Goal: Task Accomplishment & Management: Complete application form

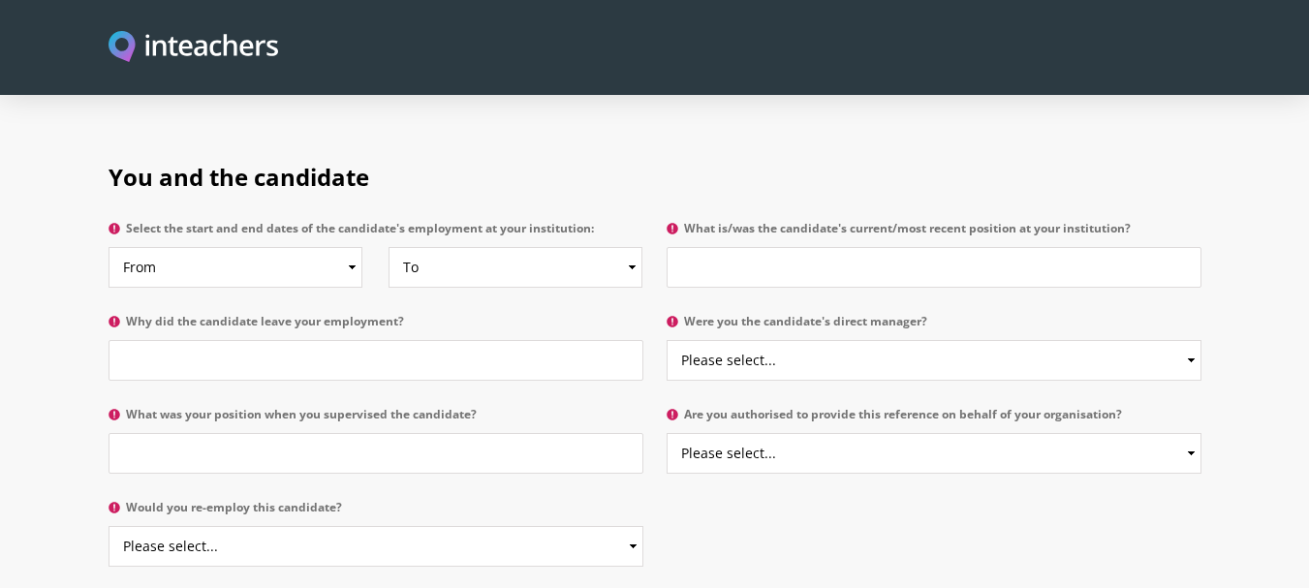
scroll to position [911, 0]
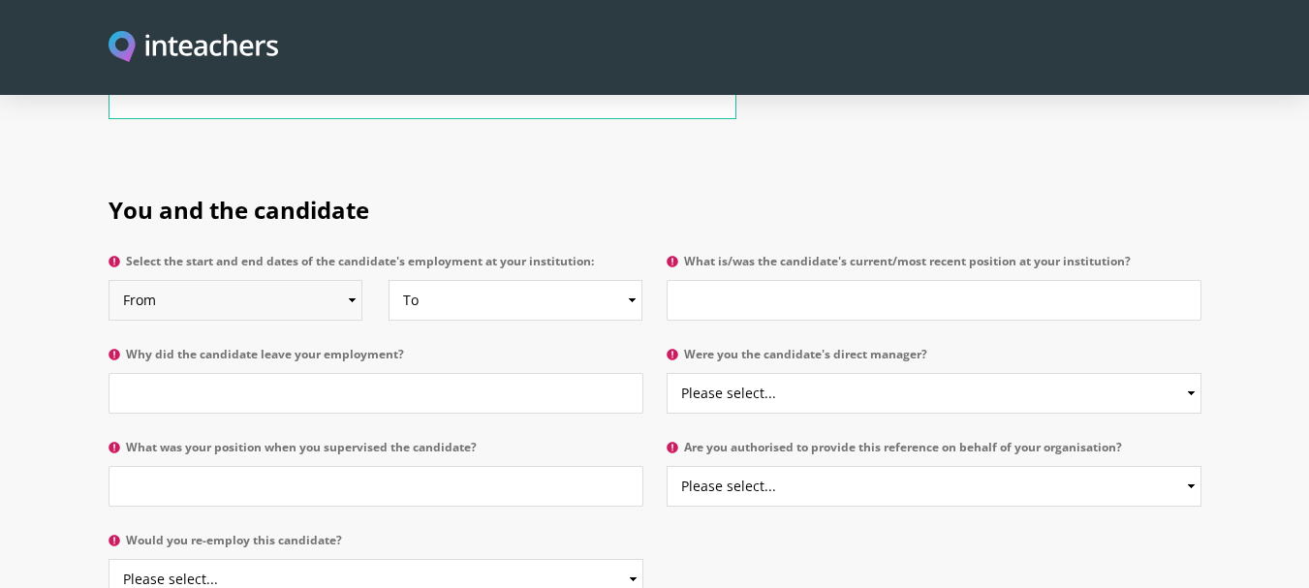
click at [274, 280] on select "From 2025 2024 2023 2022 2021 2020 2019 2018 2017 2016 2015 2014 2013 2012 2011…" at bounding box center [236, 300] width 254 height 41
click at [306, 280] on select "From 2025 2024 2023 2022 2021 2020 2019 2018 2017 2016 2015 2014 2013 2012 2011…" at bounding box center [236, 300] width 254 height 41
click at [267, 280] on select "From 2025 2024 2023 2022 2021 2020 2019 2018 2017 2016 2015 2014 2013 2012 2011…" at bounding box center [236, 300] width 254 height 41
select select "2024"
click at [109, 280] on select "From 2025 2024 2023 2022 2021 2020 2019 2018 2017 2016 2015 2014 2013 2012 2011…" at bounding box center [236, 300] width 254 height 41
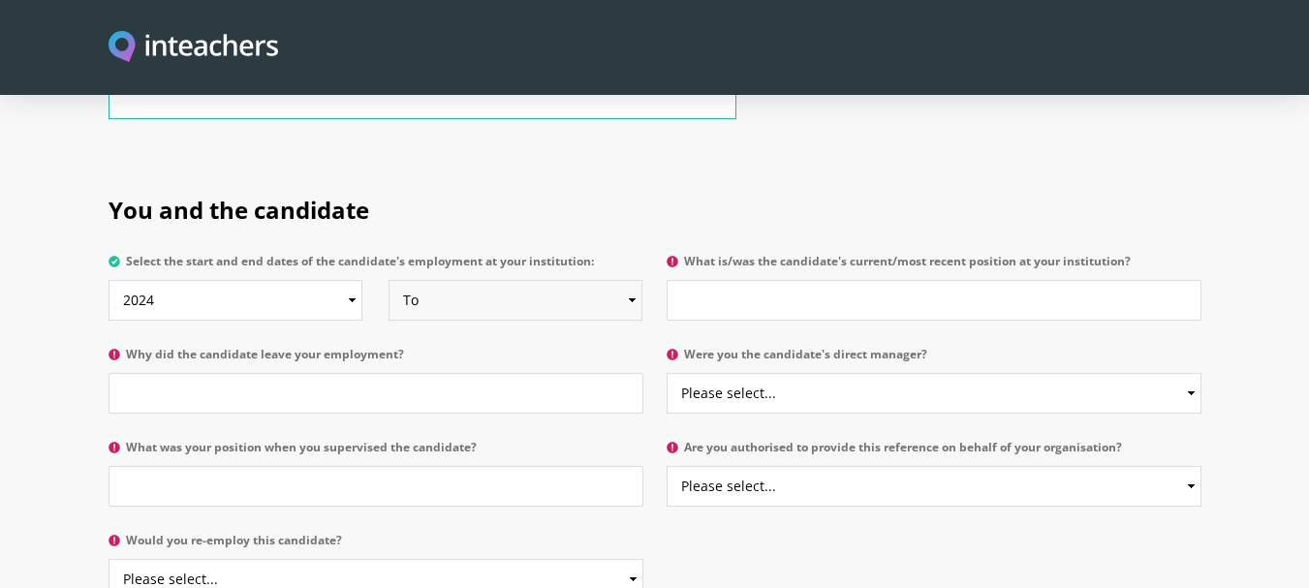
click at [468, 280] on select "To Currently 2025 2024 2023 2022 2021 2020 2019 2018 2017 2016 2015 2014 2013 2…" at bounding box center [516, 300] width 254 height 41
select select "2025"
click at [389, 280] on select "To Currently 2025 2024 2023 2022 2021 2020 2019 2018 2017 2016 2015 2014 2013 2…" at bounding box center [516, 300] width 254 height 41
click at [751, 280] on input "What is/was the candidate's current/most recent position at your institution?" at bounding box center [934, 300] width 535 height 41
type input "Part time lecturer"
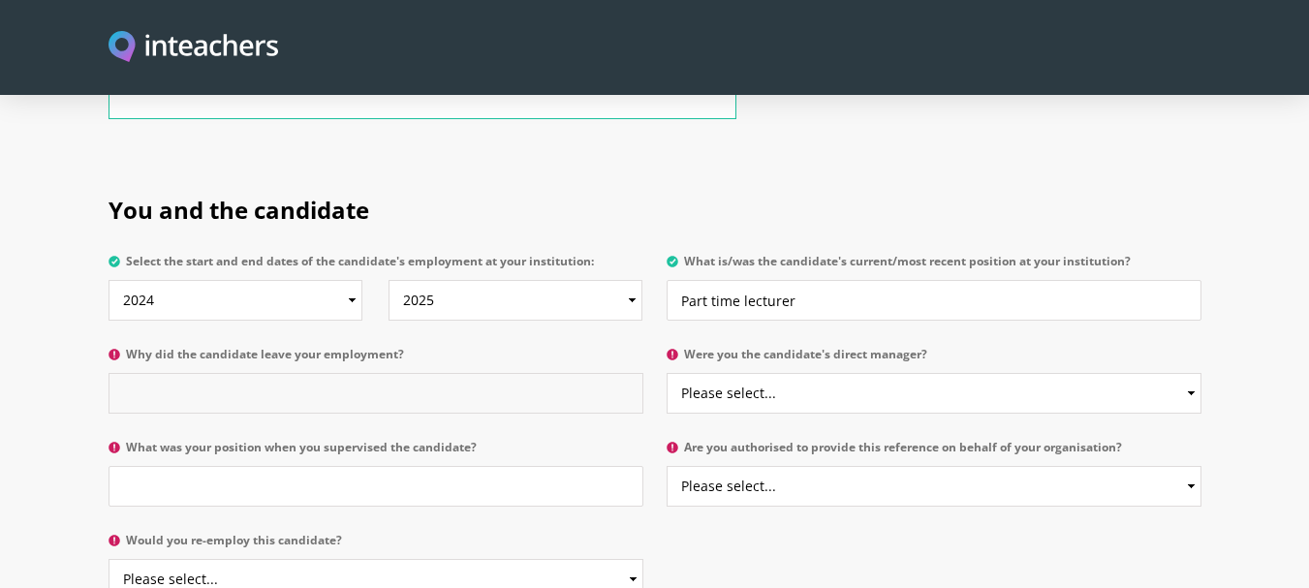
click at [364, 373] on input "Why did the candidate leave your employment?" at bounding box center [376, 393] width 535 height 41
type input "She is shifting to other place"
click at [1085, 373] on select "Please select... Yes No" at bounding box center [934, 393] width 535 height 41
select select "No"
click at [667, 373] on select "Please select... Yes No" at bounding box center [934, 393] width 535 height 41
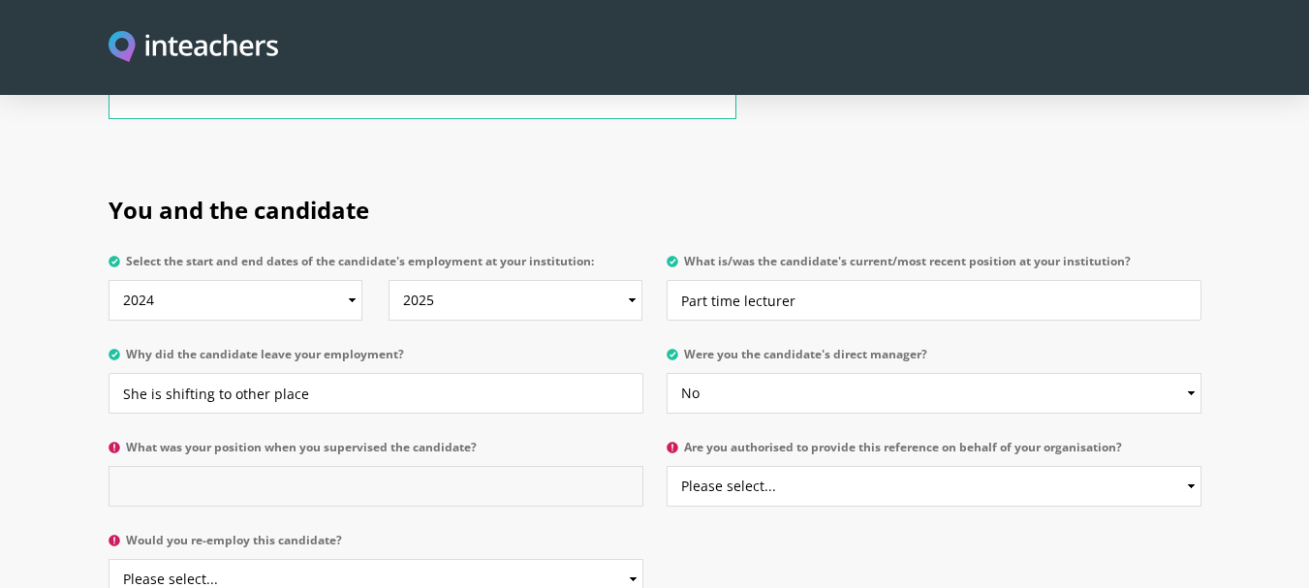
click at [514, 466] on input "What was your position when you supervised the candidate?" at bounding box center [376, 486] width 535 height 41
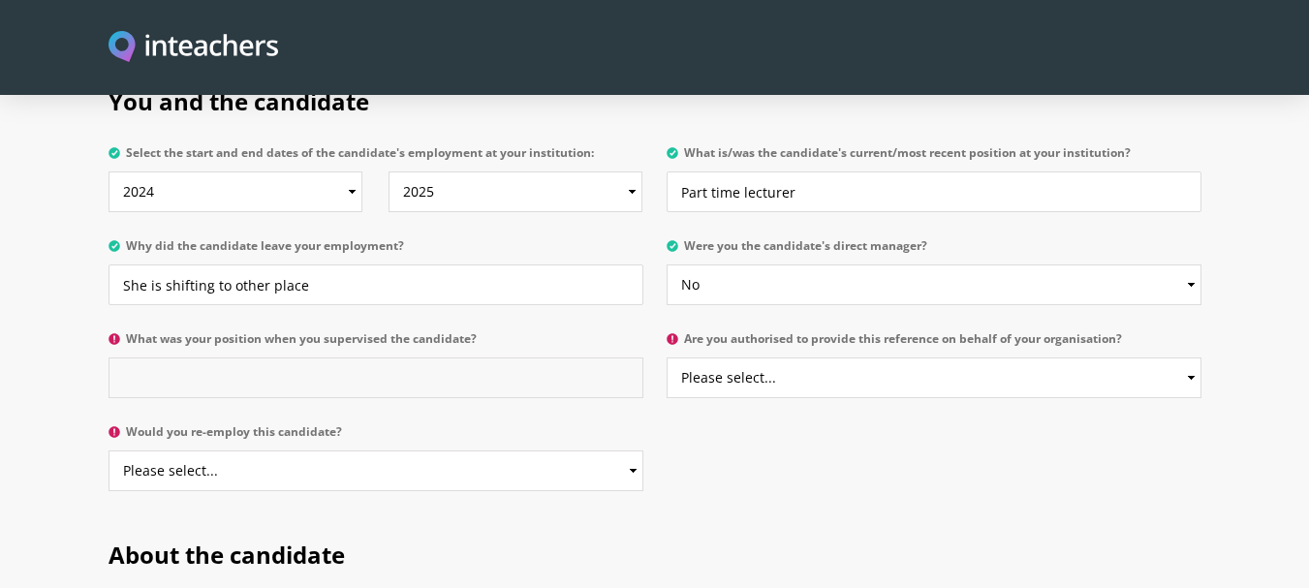
scroll to position [1003, 0]
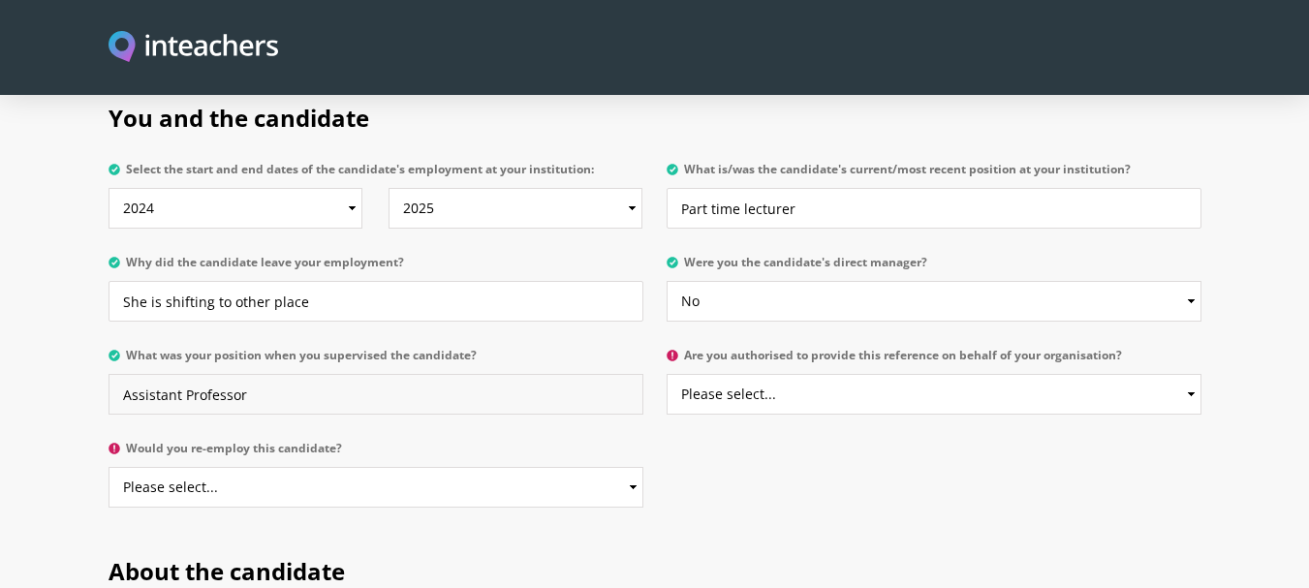
type input "Assistant Professor"
click at [1095, 374] on select "Please select... Yes No" at bounding box center [934, 394] width 535 height 41
click at [991, 446] on div "You and the candidate Select the start and end dates of the candidate's employm…" at bounding box center [655, 300] width 1116 height 453
click at [1021, 374] on select "Please select... Yes No" at bounding box center [934, 394] width 535 height 41
select select "No"
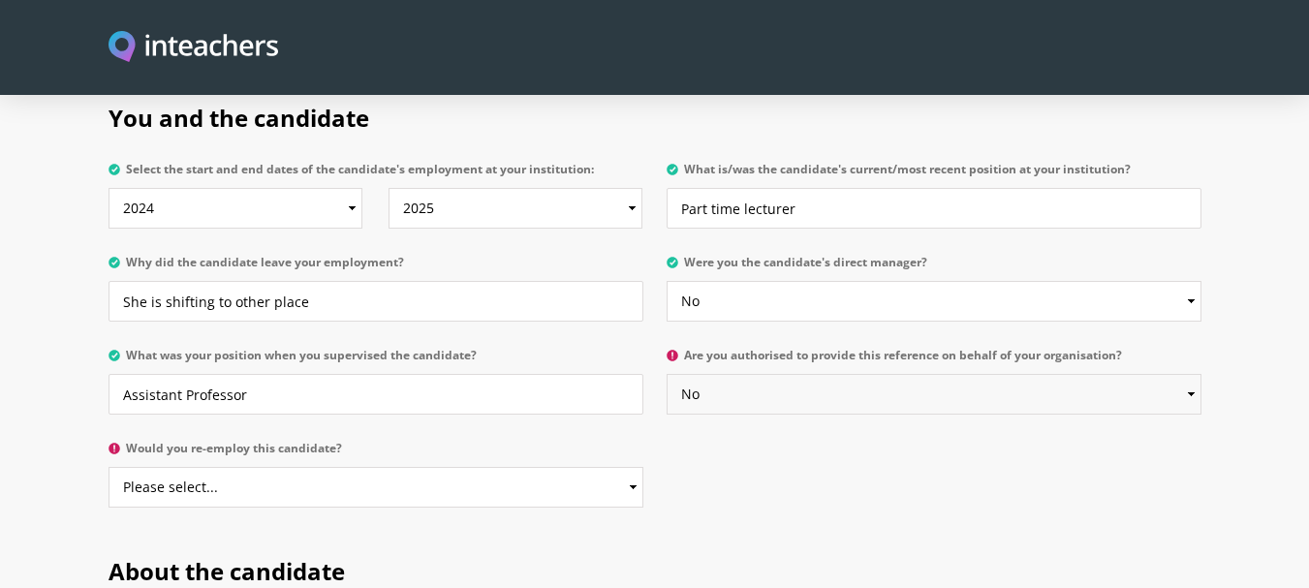
click at [667, 374] on select "Please select... Yes No" at bounding box center [934, 394] width 535 height 41
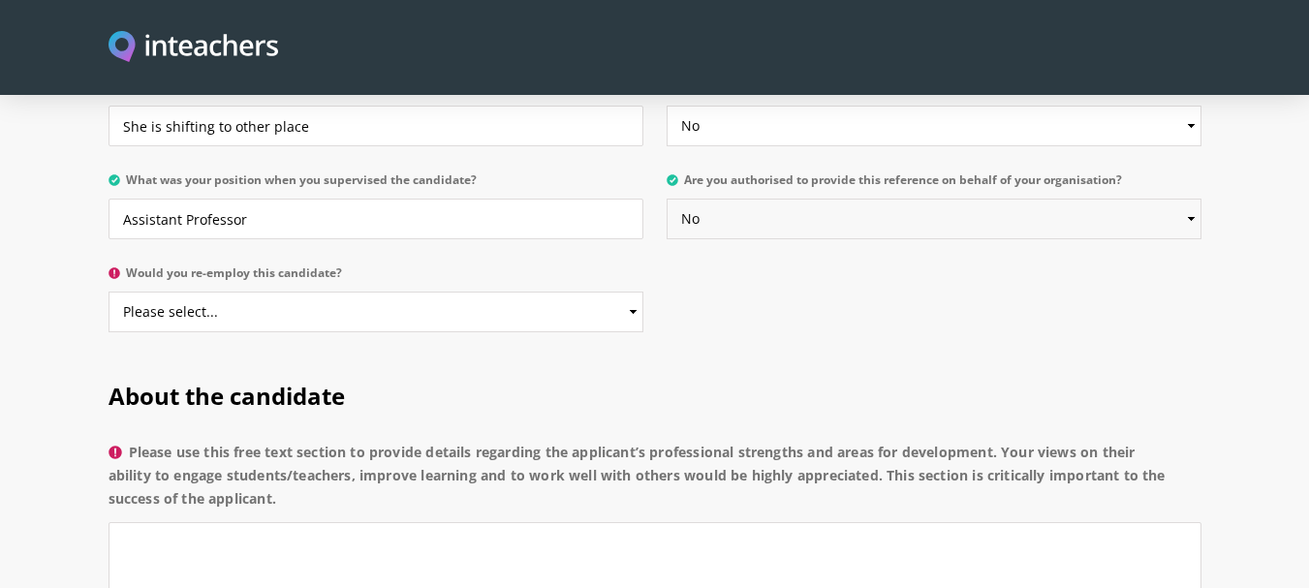
scroll to position [1261, 0]
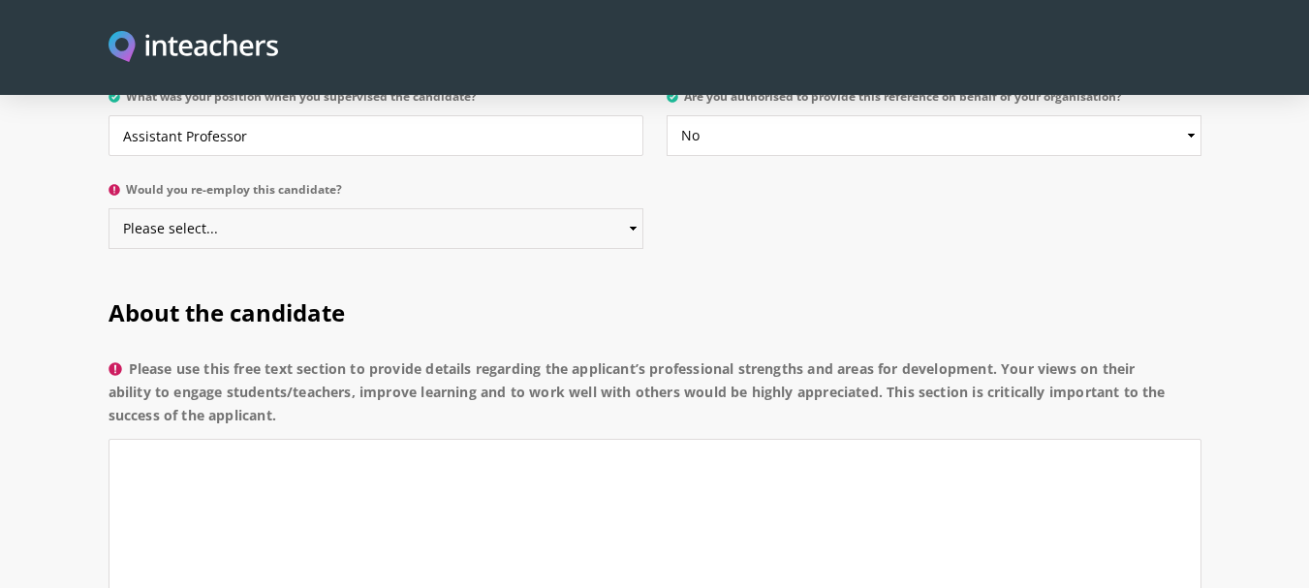
click at [590, 208] on select "Please select... Yes No" at bounding box center [376, 228] width 535 height 41
select select "Yes"
click at [109, 208] on select "Please select... Yes No" at bounding box center [376, 228] width 535 height 41
click at [483, 442] on textarea "Please use this free text section to provide details regarding the applicant’s …" at bounding box center [655, 531] width 1093 height 184
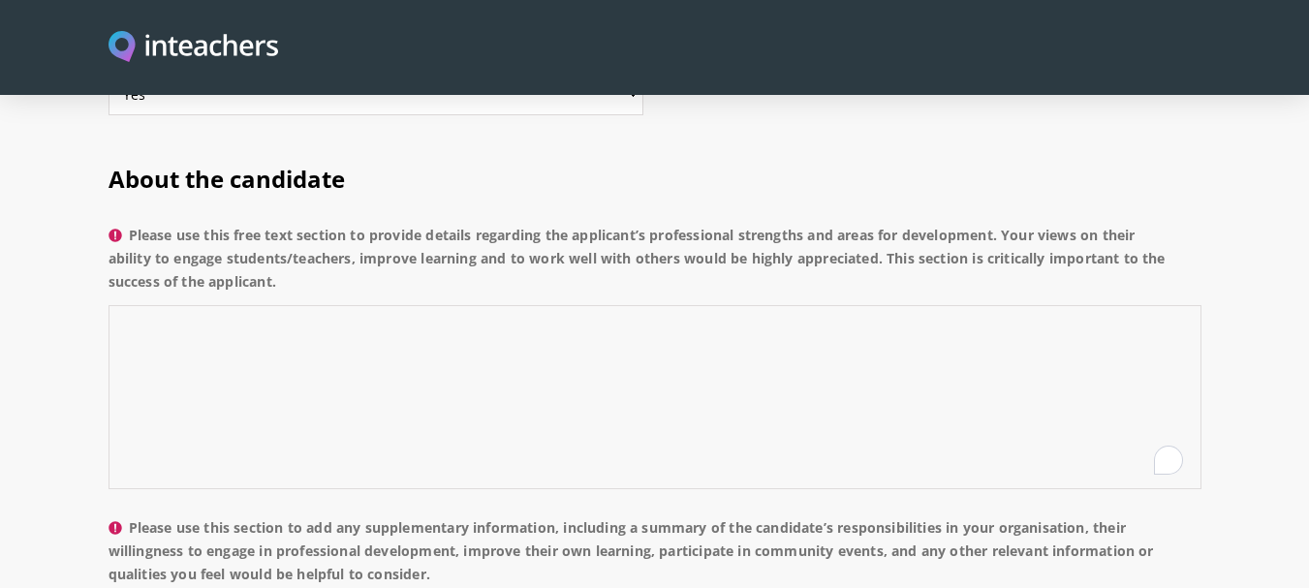
scroll to position [1386, 0]
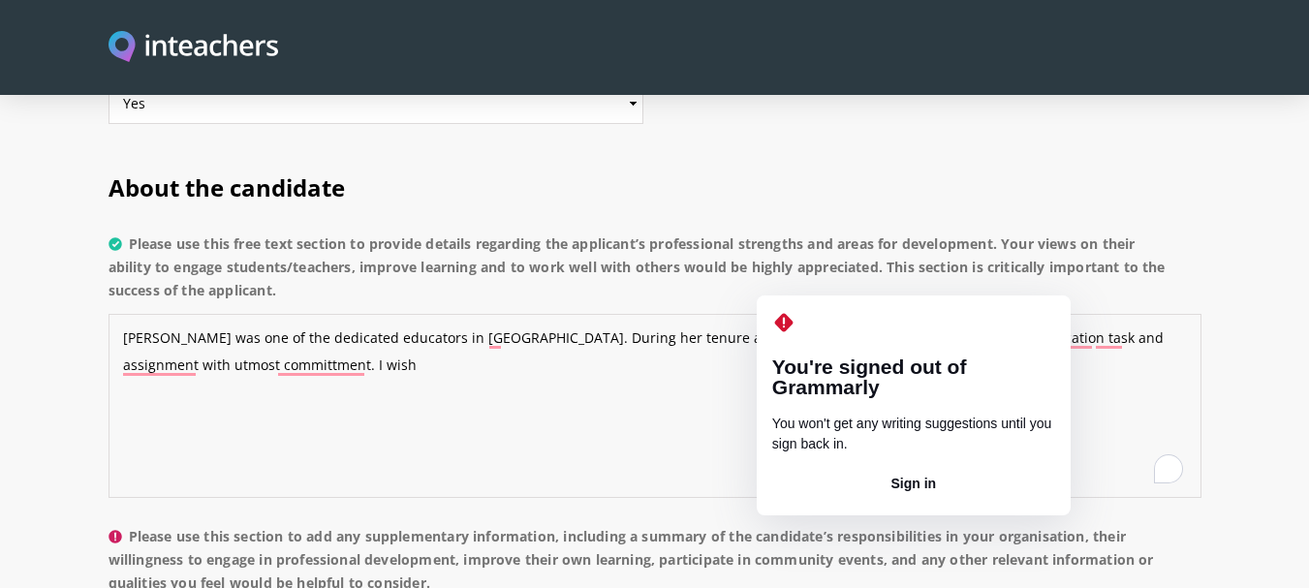
drag, startPoint x: 806, startPoint y: 290, endPoint x: 776, endPoint y: 310, distance: 36.3
click at [777, 313] on icon at bounding box center [783, 322] width 23 height 23
click at [801, 314] on textarea "[PERSON_NAME] was one of the dedicated educators in [GEOGRAPHIC_DATA]. During h…" at bounding box center [655, 406] width 1093 height 184
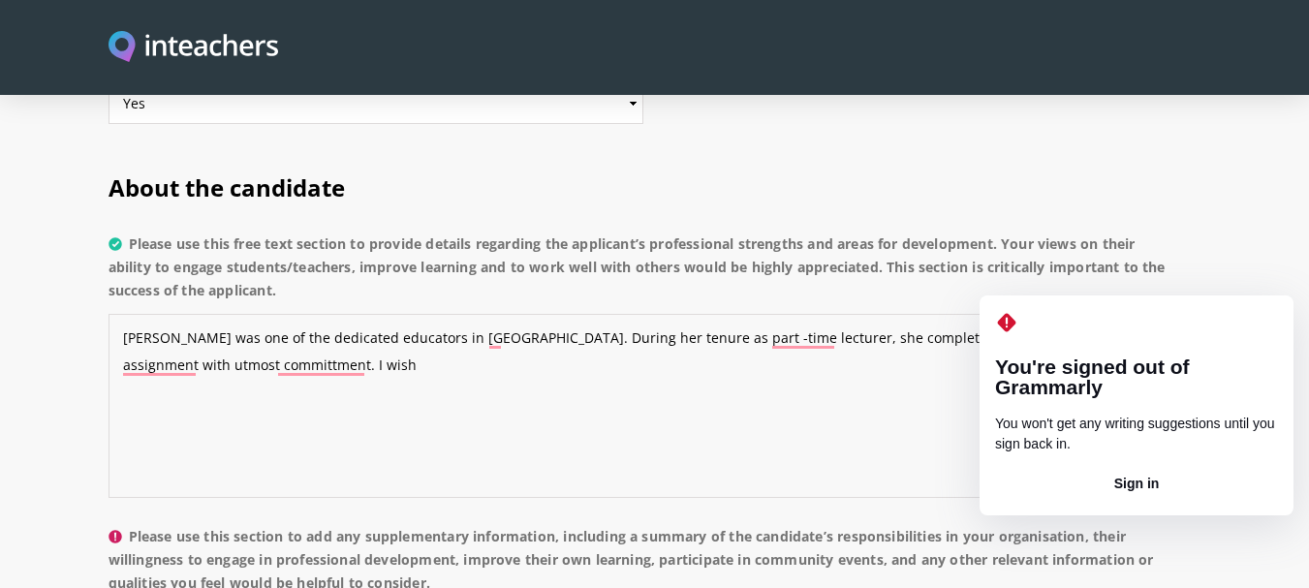
click at [1098, 314] on textarea "[PERSON_NAME] was one of the dedicated educators in [GEOGRAPHIC_DATA]. During h…" at bounding box center [655, 406] width 1093 height 184
click at [1138, 314] on textarea "[PERSON_NAME] was one of the dedicated educators in [GEOGRAPHIC_DATA]. During h…" at bounding box center [655, 406] width 1093 height 184
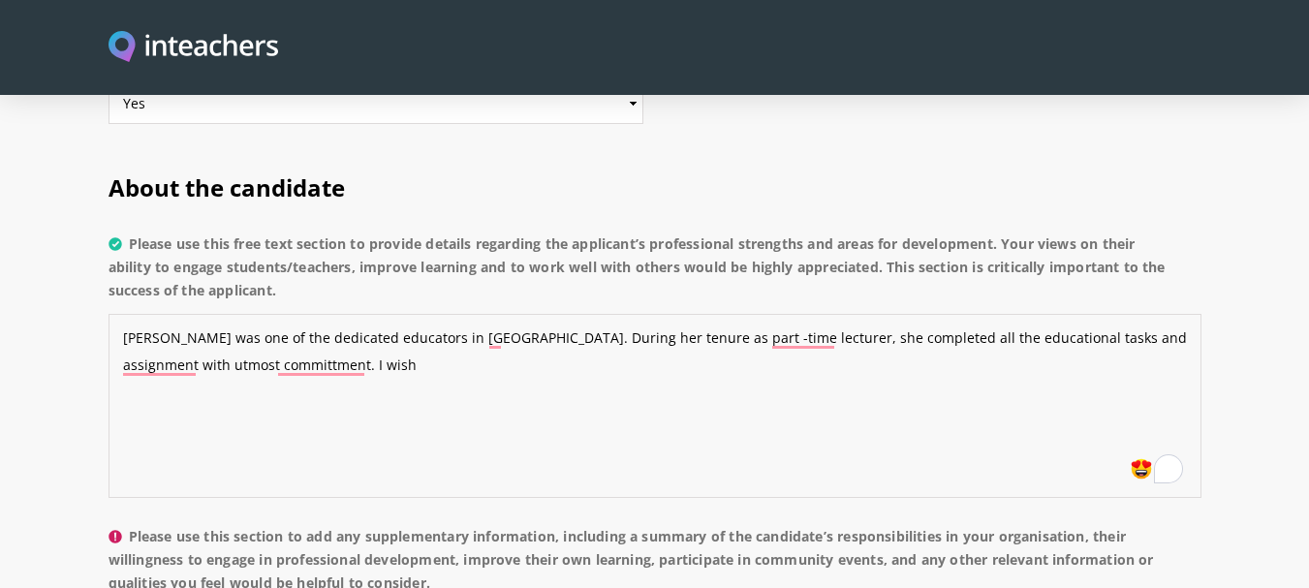
drag, startPoint x: 855, startPoint y: 357, endPoint x: 795, endPoint y: 356, distance: 59.1
click at [854, 356] on textarea "[PERSON_NAME] was one of the dedicated educators in [GEOGRAPHIC_DATA]. During h…" at bounding box center [655, 406] width 1093 height 184
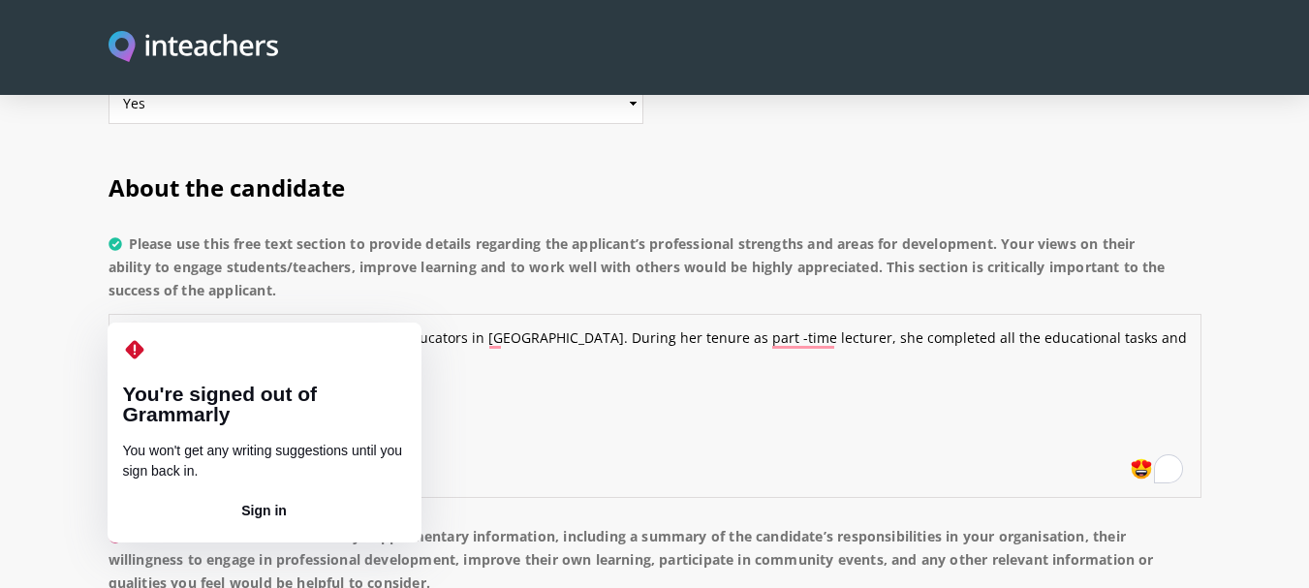
click at [201, 314] on textarea "[PERSON_NAME] was one of the dedicated educators in [GEOGRAPHIC_DATA]. During h…" at bounding box center [655, 406] width 1093 height 184
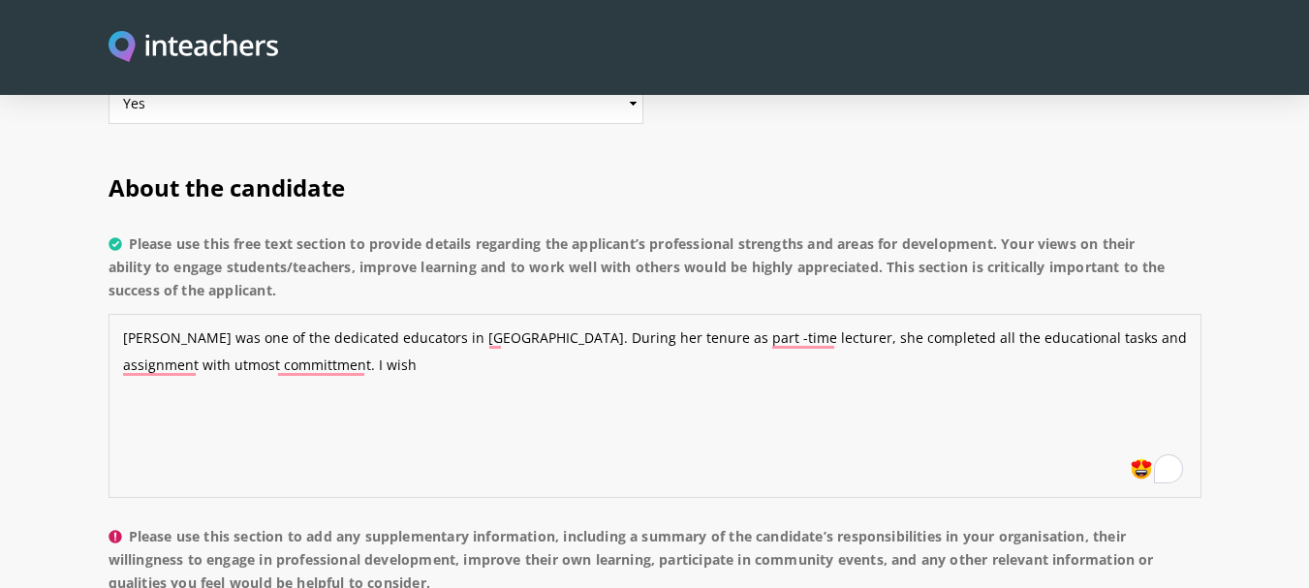
click at [197, 314] on textarea "[PERSON_NAME] was one of the dedicated educators in [GEOGRAPHIC_DATA]. During h…" at bounding box center [655, 406] width 1093 height 184
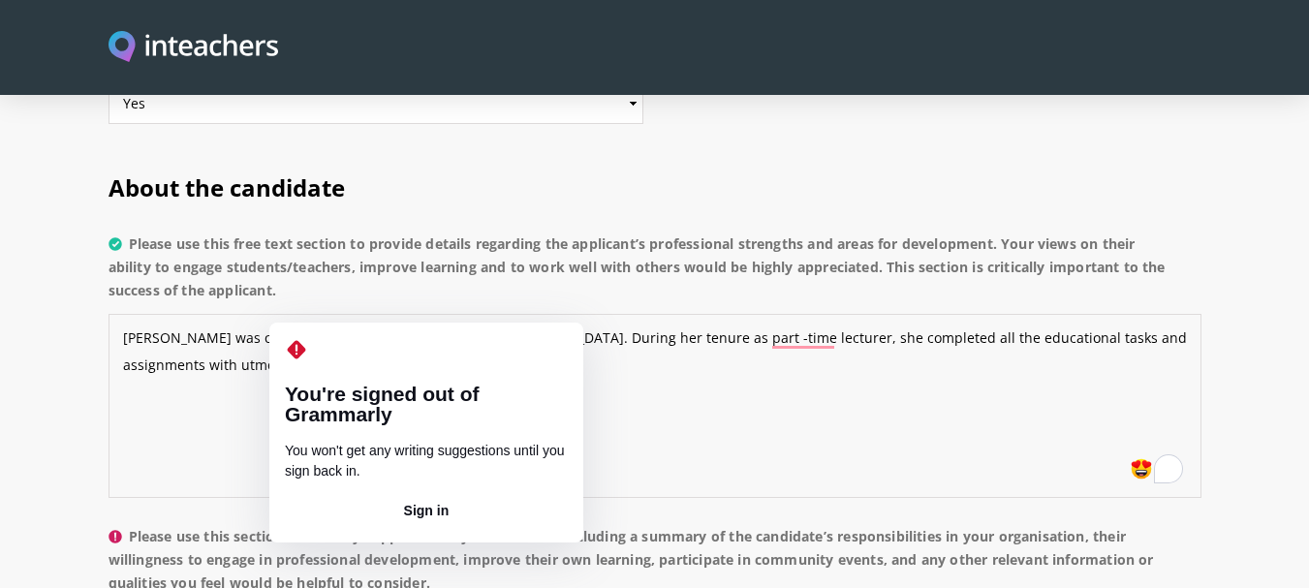
click at [310, 314] on textarea "[PERSON_NAME] was one of the dedicated educators in [GEOGRAPHIC_DATA]. During h…" at bounding box center [655, 406] width 1093 height 184
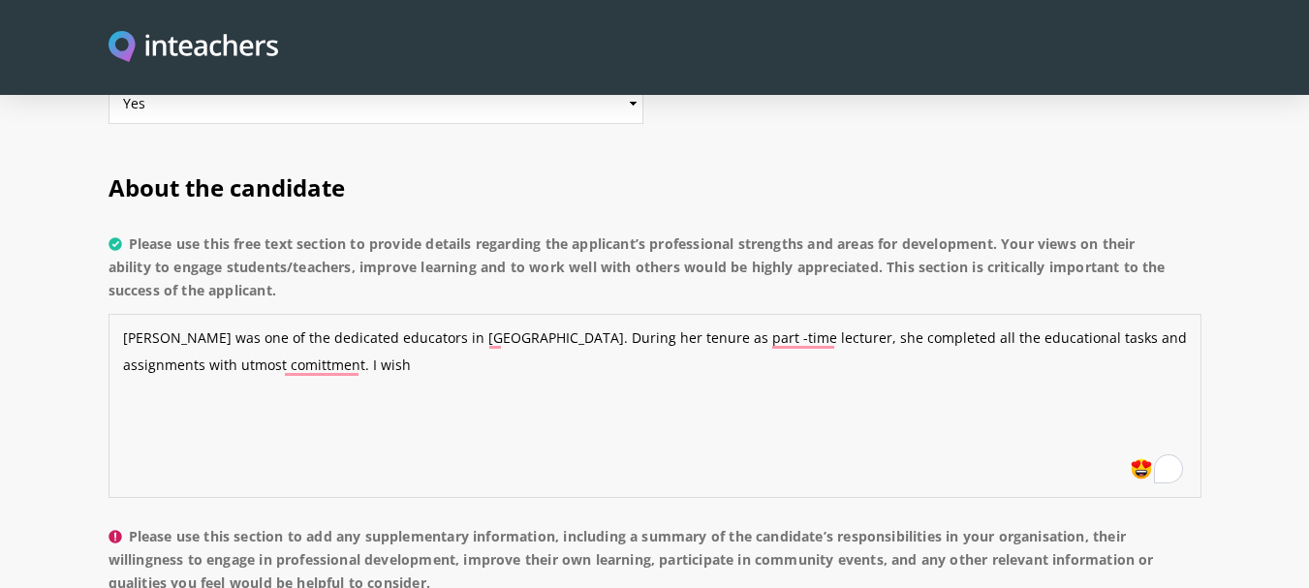
click at [330, 338] on textarea "[PERSON_NAME] was one of the dedicated educators in [GEOGRAPHIC_DATA]. During h…" at bounding box center [655, 406] width 1093 height 184
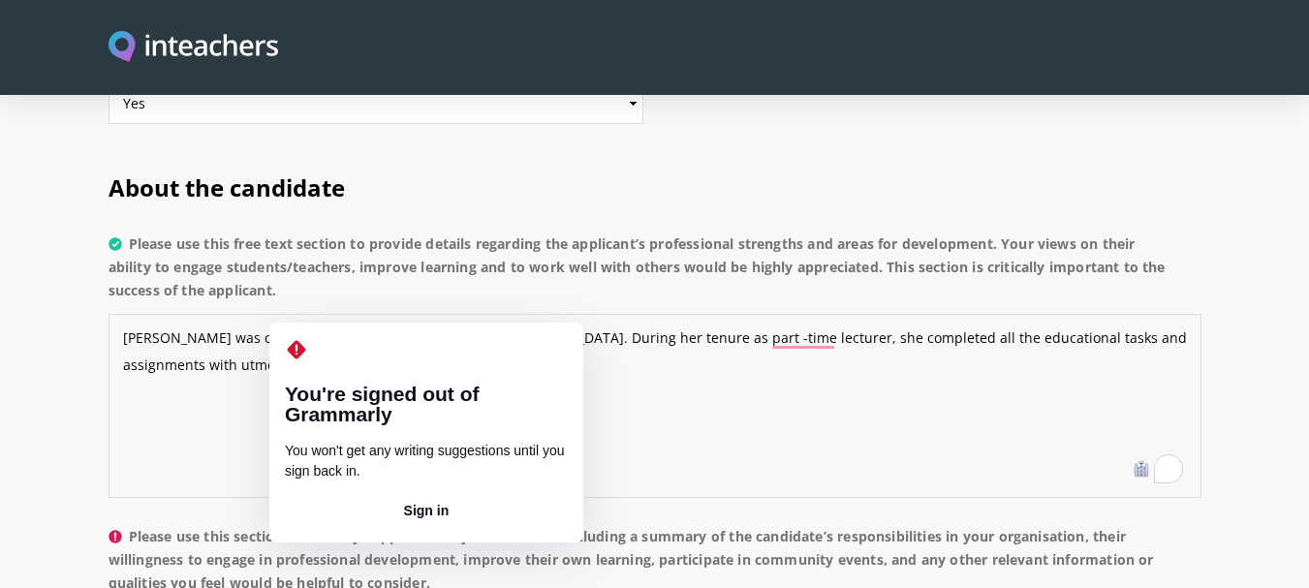
click at [309, 314] on textarea "[PERSON_NAME] was one of the dedicated educators in [GEOGRAPHIC_DATA]. During h…" at bounding box center [655, 406] width 1093 height 184
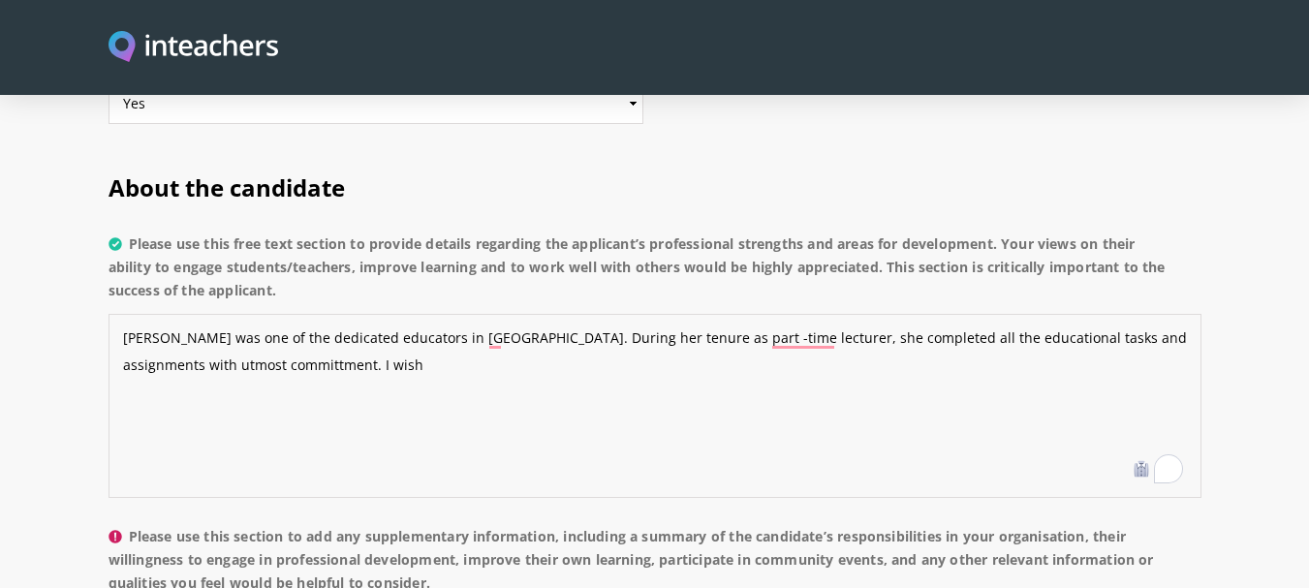
click at [337, 314] on textarea "[PERSON_NAME] was one of the dedicated educators in [GEOGRAPHIC_DATA]. During h…" at bounding box center [655, 406] width 1093 height 184
click at [450, 321] on textarea "[PERSON_NAME] was one of the dedicated educators in [GEOGRAPHIC_DATA]. During h…" at bounding box center [655, 406] width 1093 height 184
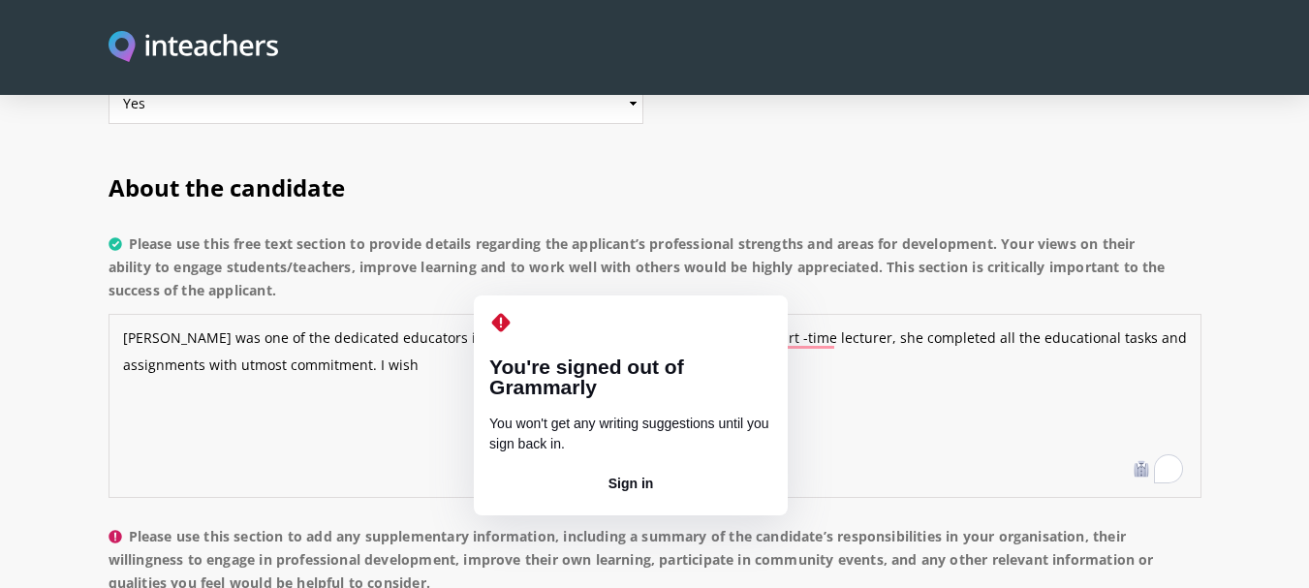
click at [503, 314] on textarea "[PERSON_NAME] was one of the dedicated educators in [GEOGRAPHIC_DATA]. During h…" at bounding box center [655, 406] width 1093 height 184
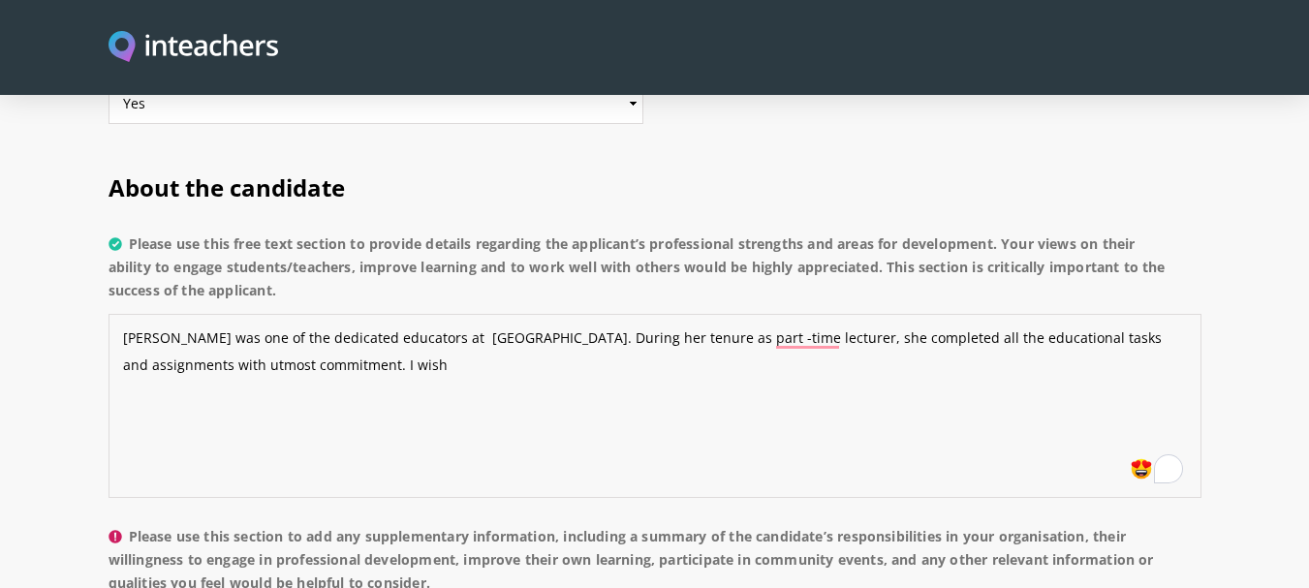
click at [434, 316] on textarea "[PERSON_NAME] was one of the dedicated educators at [GEOGRAPHIC_DATA]. During h…" at bounding box center [655, 406] width 1093 height 184
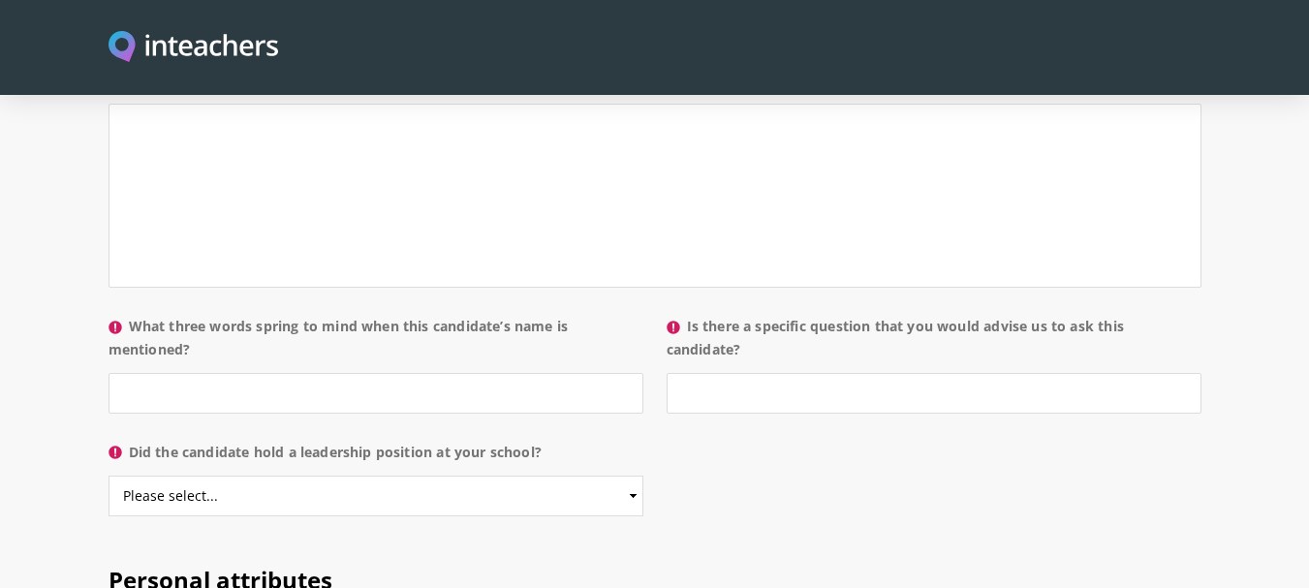
scroll to position [1921, 0]
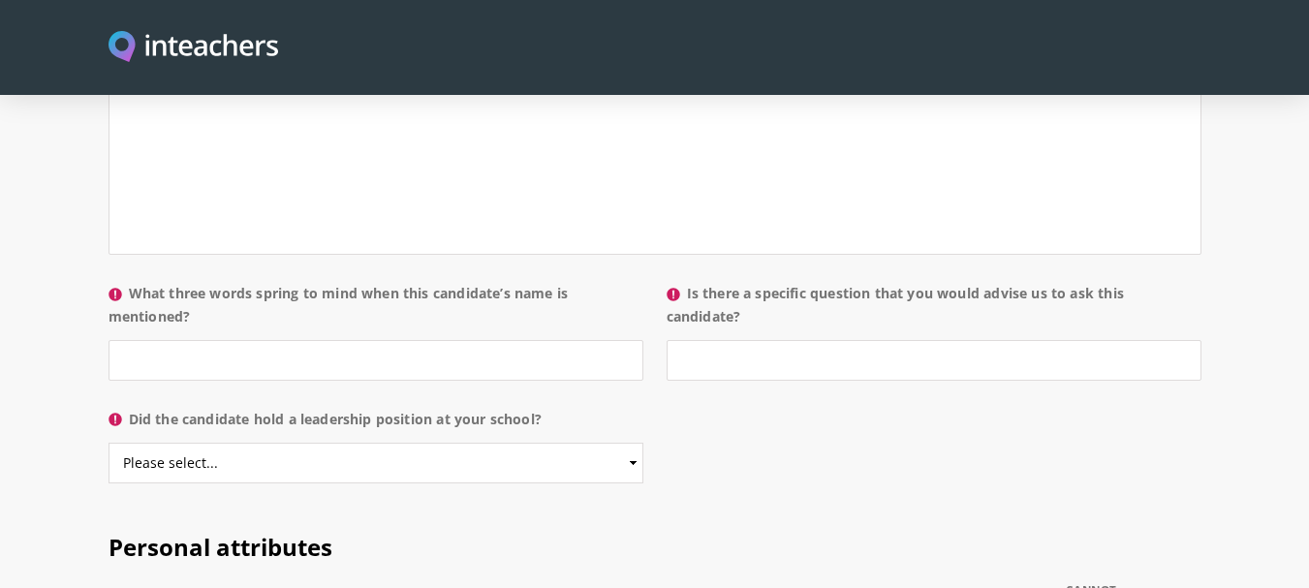
type textarea "[PERSON_NAME] was one of the dedicated educators at [GEOGRAPHIC_DATA]. During h…"
click at [413, 340] on input "What three words spring to mind when this candidate’s name is mentioned?" at bounding box center [376, 360] width 535 height 41
type input "hardworking, punctual and sincere"
click at [525, 443] on select "Please select... Yes No" at bounding box center [376, 463] width 535 height 41
click at [782, 344] on p "Is there a specific question that you would advise us to ask this candidate?" at bounding box center [928, 337] width 546 height 126
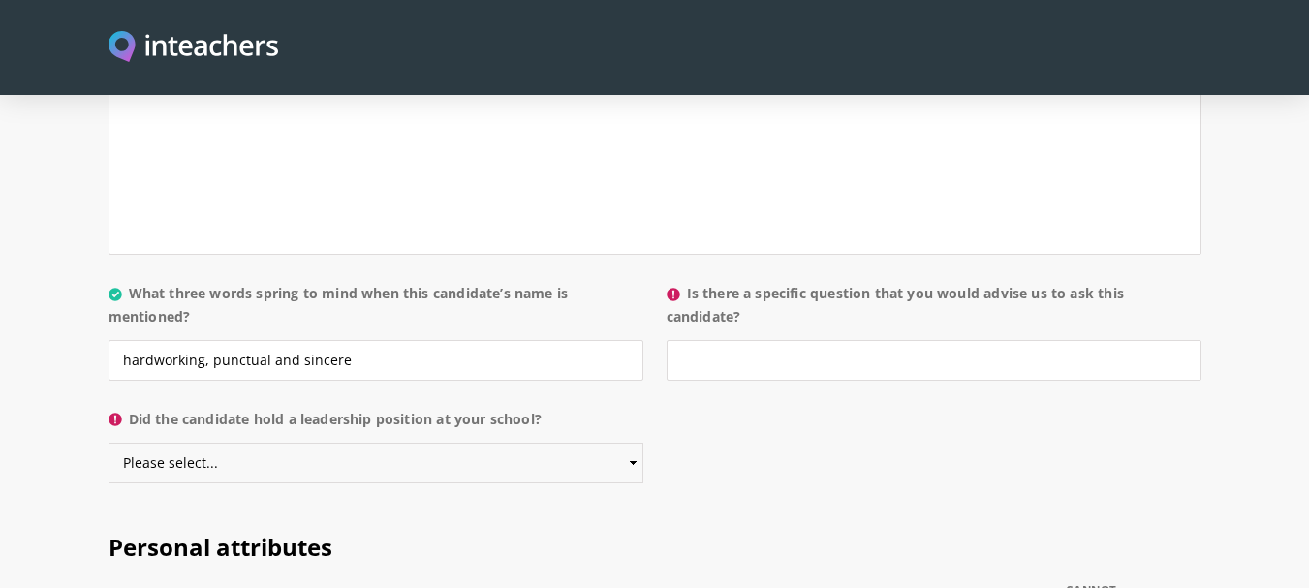
click at [598, 443] on select "Please select... Yes No" at bounding box center [376, 463] width 535 height 41
select select "Yes"
click at [109, 443] on select "Please select... Yes No" at bounding box center [376, 463] width 535 height 41
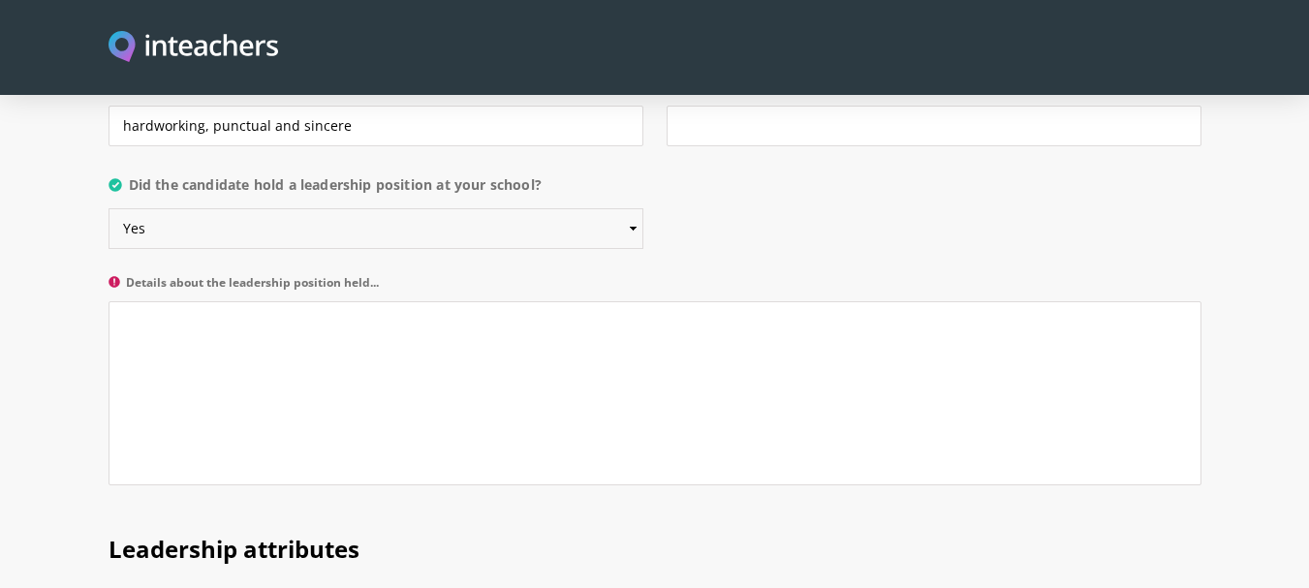
scroll to position [2146, 0]
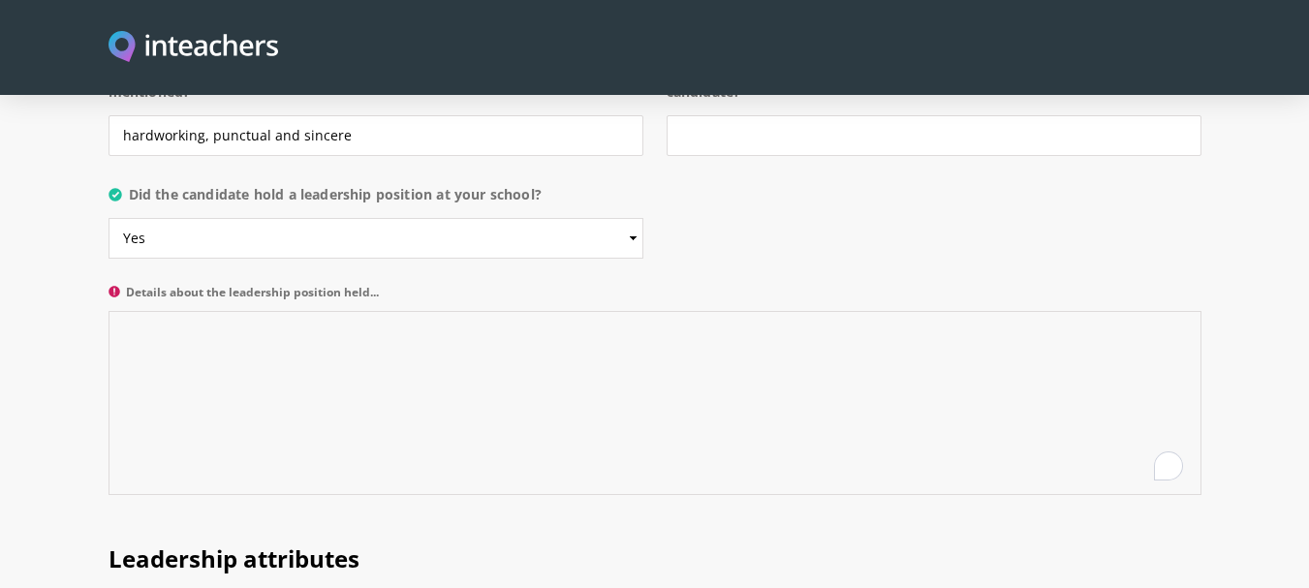
click at [254, 311] on textarea "Details about the leadership position held..." at bounding box center [655, 403] width 1093 height 184
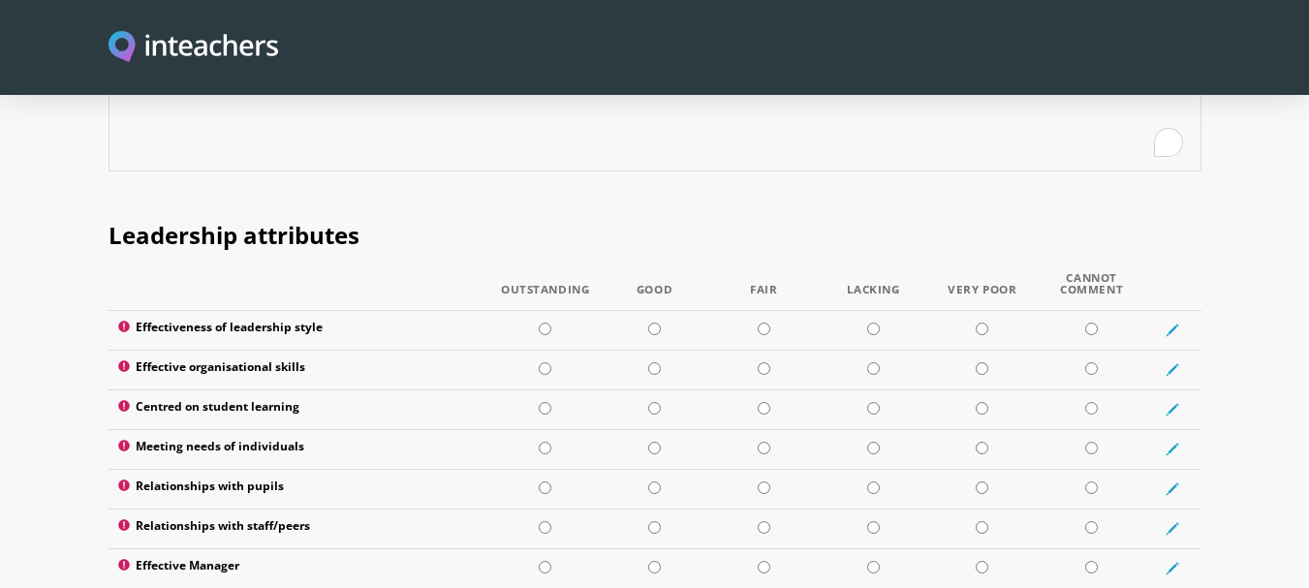
scroll to position [2508, 0]
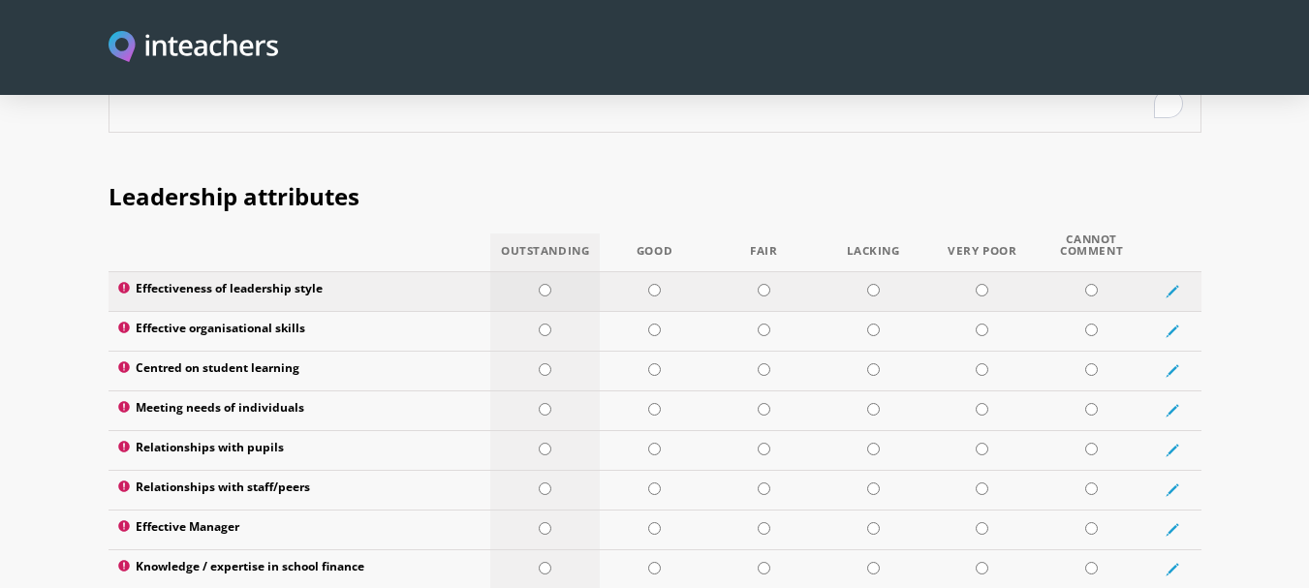
type textarea "She was Coodinator for biology course of nursing students and microbiology."
click at [542, 284] on input "radio" at bounding box center [545, 290] width 13 height 13
radio input "true"
click at [544, 324] on input "radio" at bounding box center [545, 330] width 13 height 13
radio input "true"
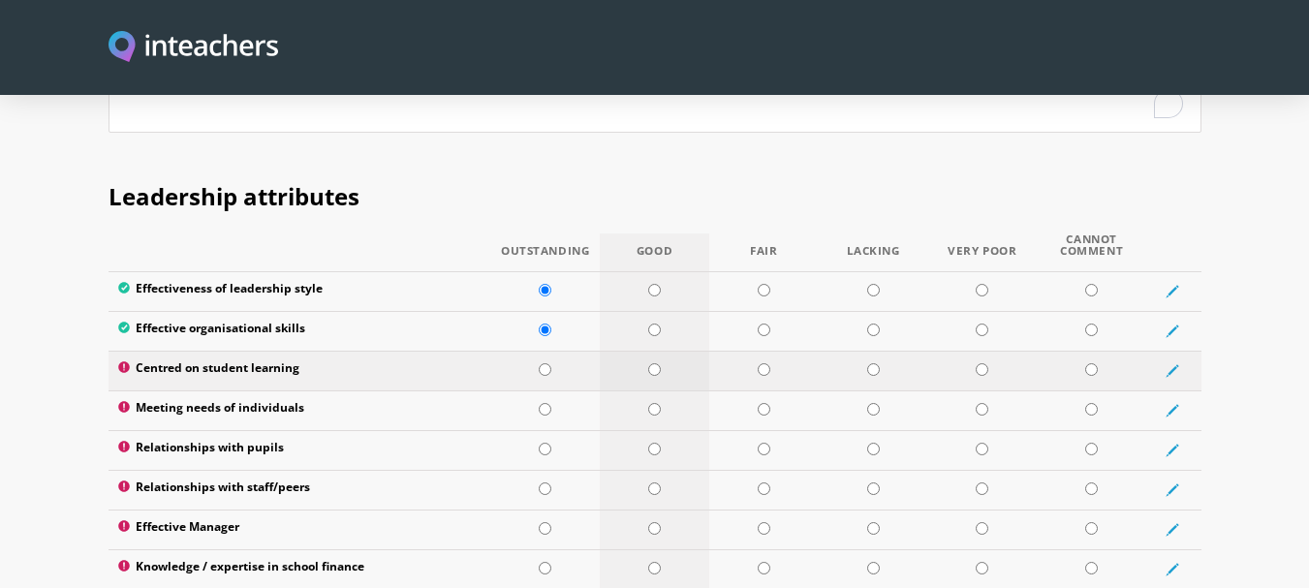
drag, startPoint x: 654, startPoint y: 320, endPoint x: 635, endPoint y: 333, distance: 23.7
click at [652, 363] on input "radio" at bounding box center [654, 369] width 13 height 13
radio input "true"
click at [538, 390] on td at bounding box center [544, 410] width 109 height 40
radio input "true"
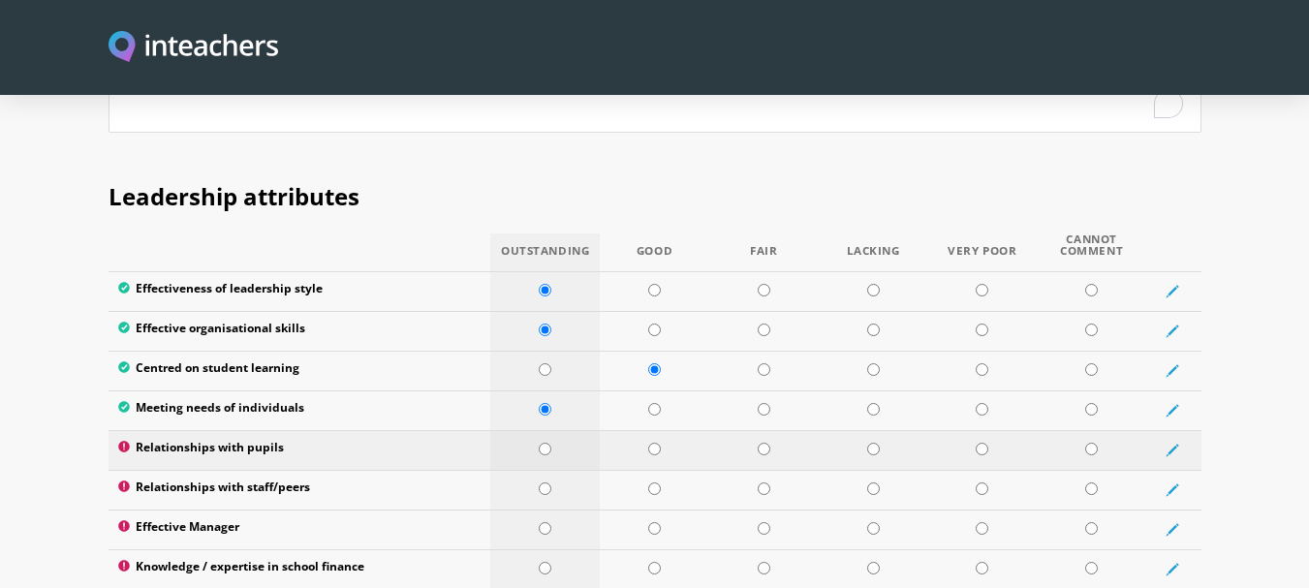
click at [545, 443] on input "radio" at bounding box center [545, 449] width 13 height 13
radio input "true"
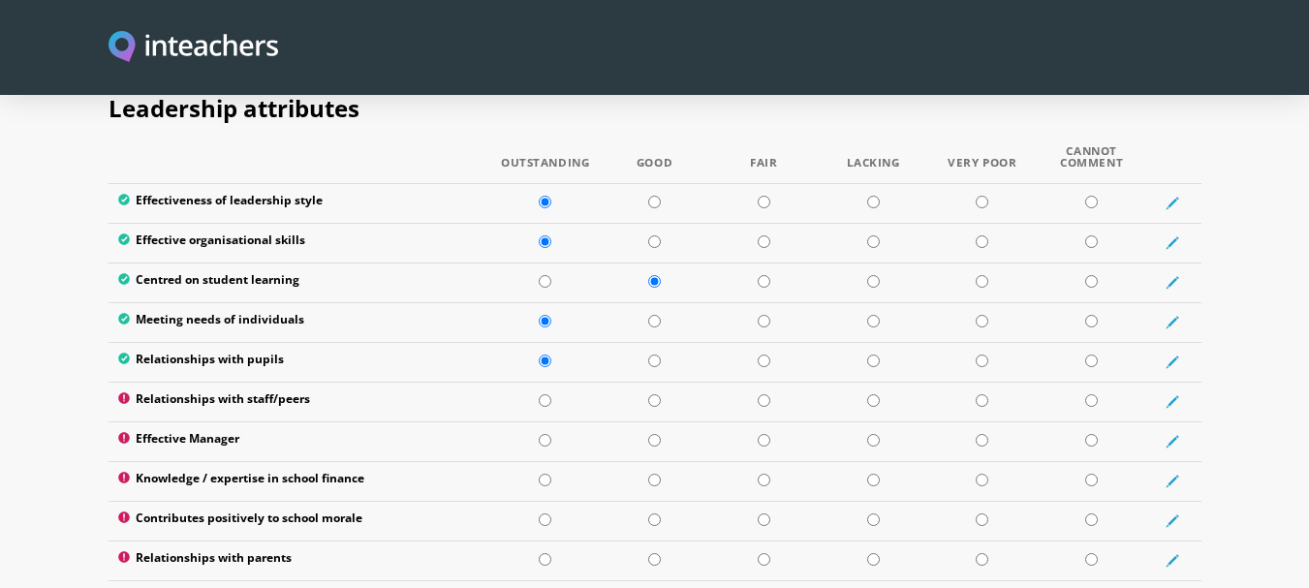
scroll to position [2635, 0]
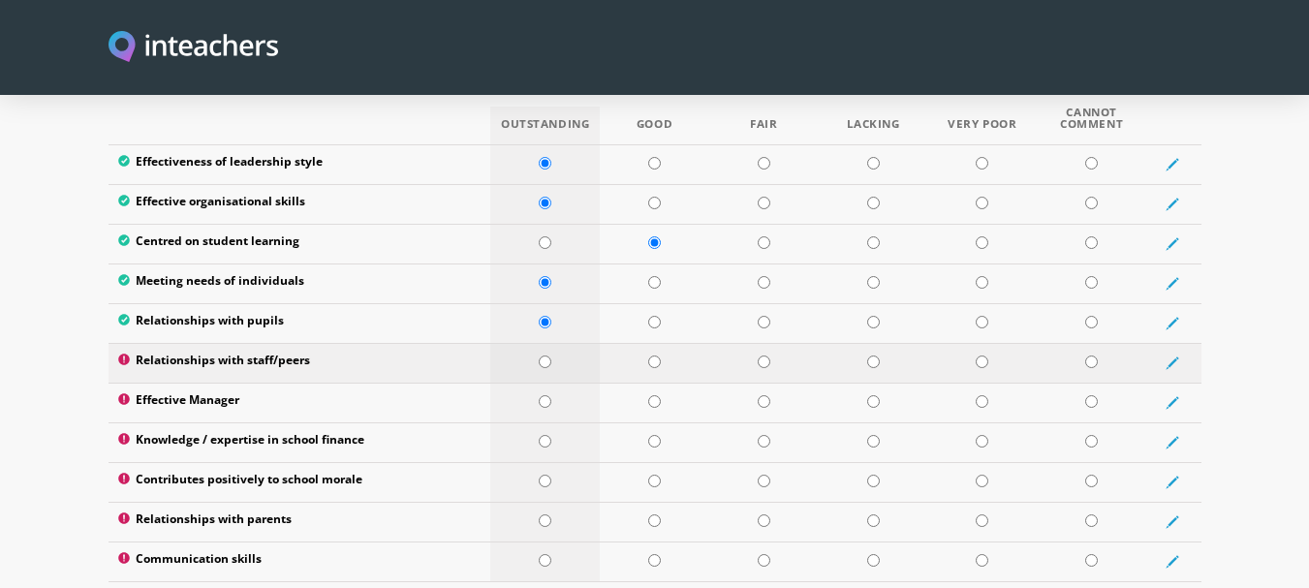
click at [546, 356] on input "radio" at bounding box center [545, 362] width 13 height 13
radio input "true"
click at [551, 395] on input "radio" at bounding box center [545, 401] width 13 height 13
radio input "true"
click at [545, 435] on input "radio" at bounding box center [545, 441] width 13 height 13
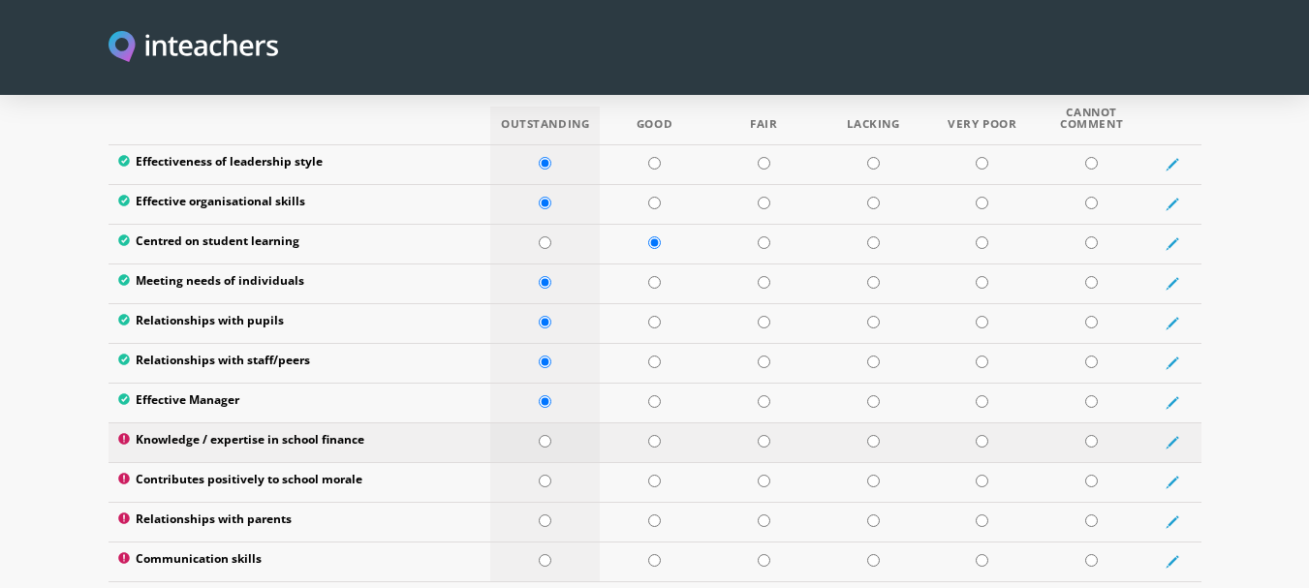
radio input "true"
click at [545, 475] on input "radio" at bounding box center [545, 481] width 13 height 13
radio input "true"
click at [545, 514] on input "radio" at bounding box center [545, 520] width 13 height 13
radio input "true"
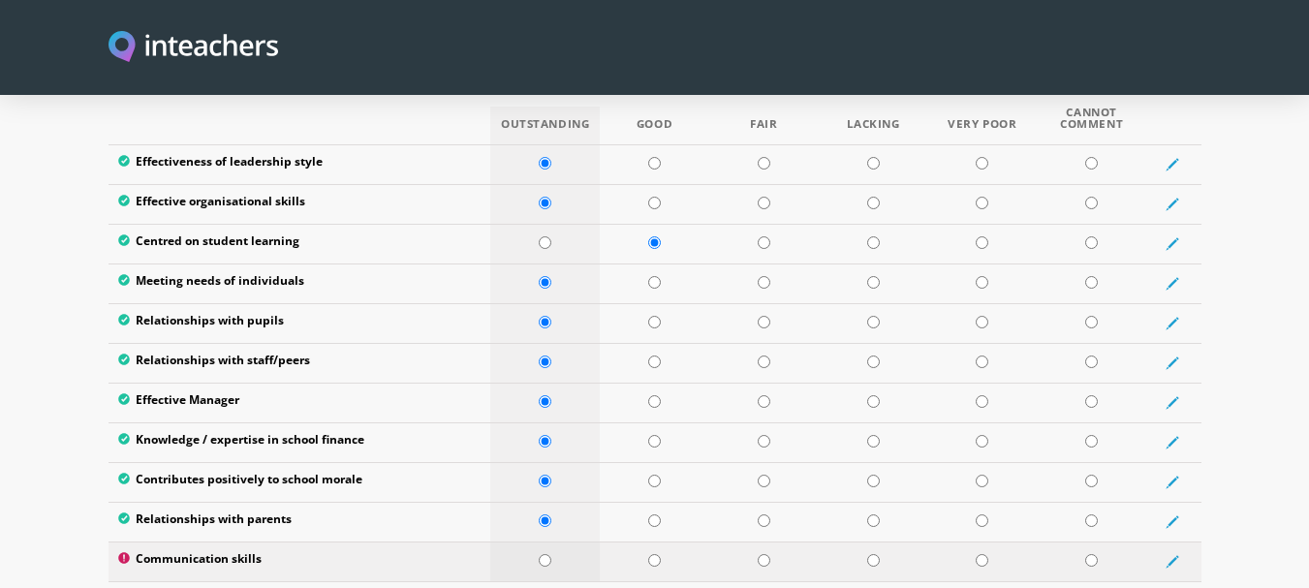
click at [545, 554] on input "radio" at bounding box center [545, 560] width 13 height 13
radio input "true"
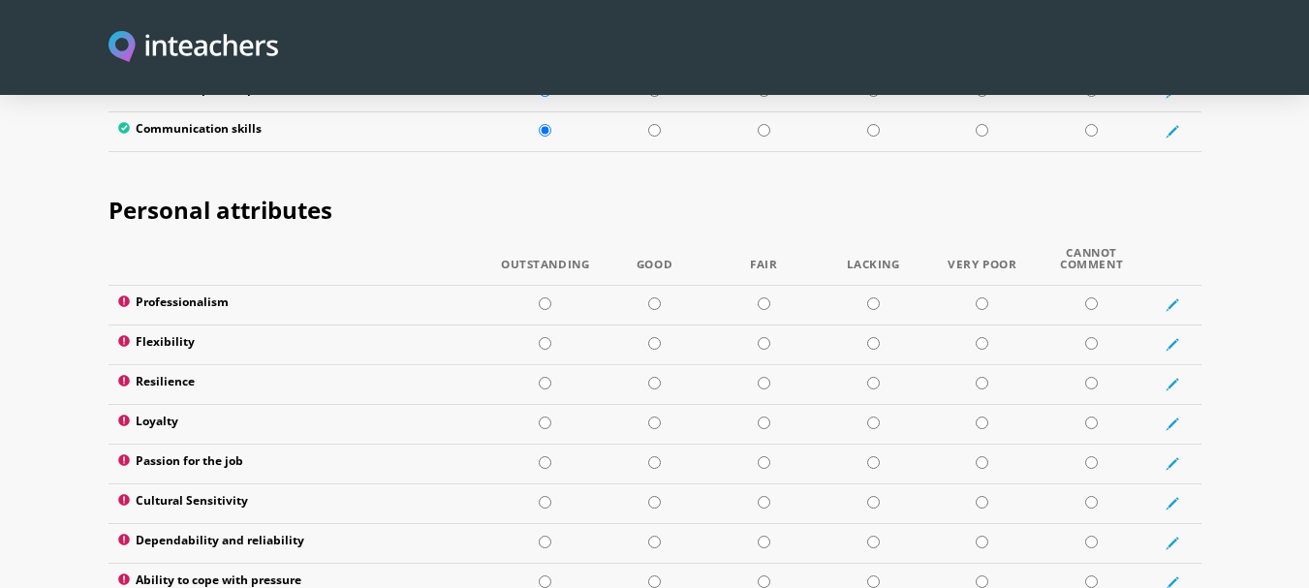
scroll to position [3075, 0]
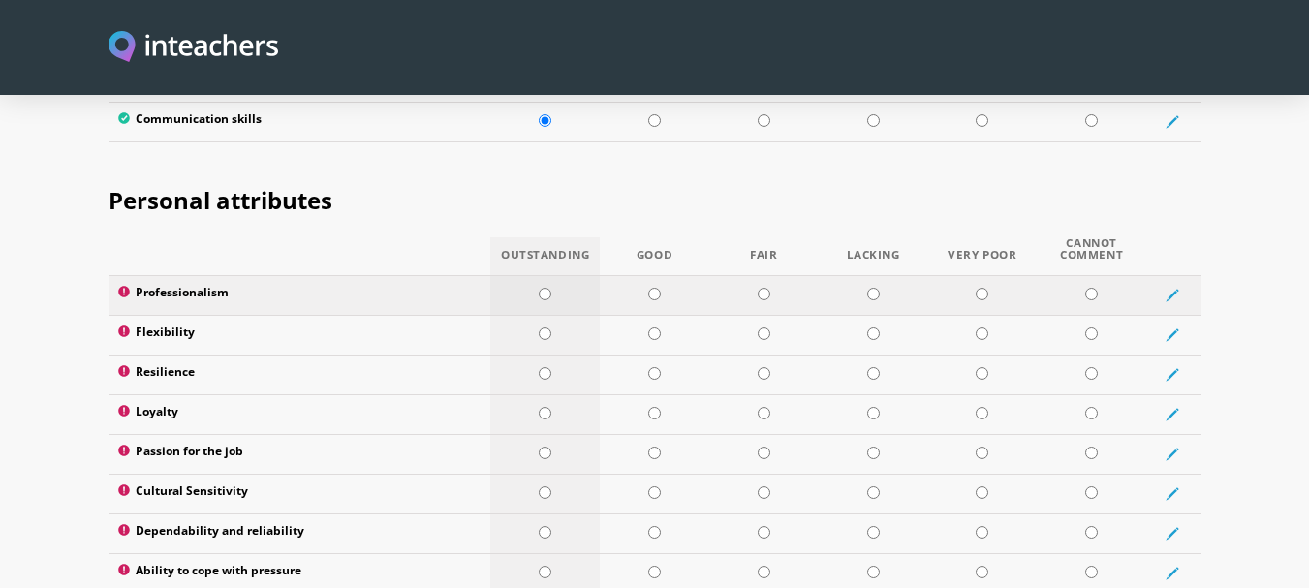
click at [545, 288] on input "radio" at bounding box center [545, 294] width 13 height 13
radio input "true"
drag, startPoint x: 548, startPoint y: 274, endPoint x: 547, endPoint y: 292, distance: 17.5
click at [548, 327] on input "radio" at bounding box center [545, 333] width 13 height 13
radio input "true"
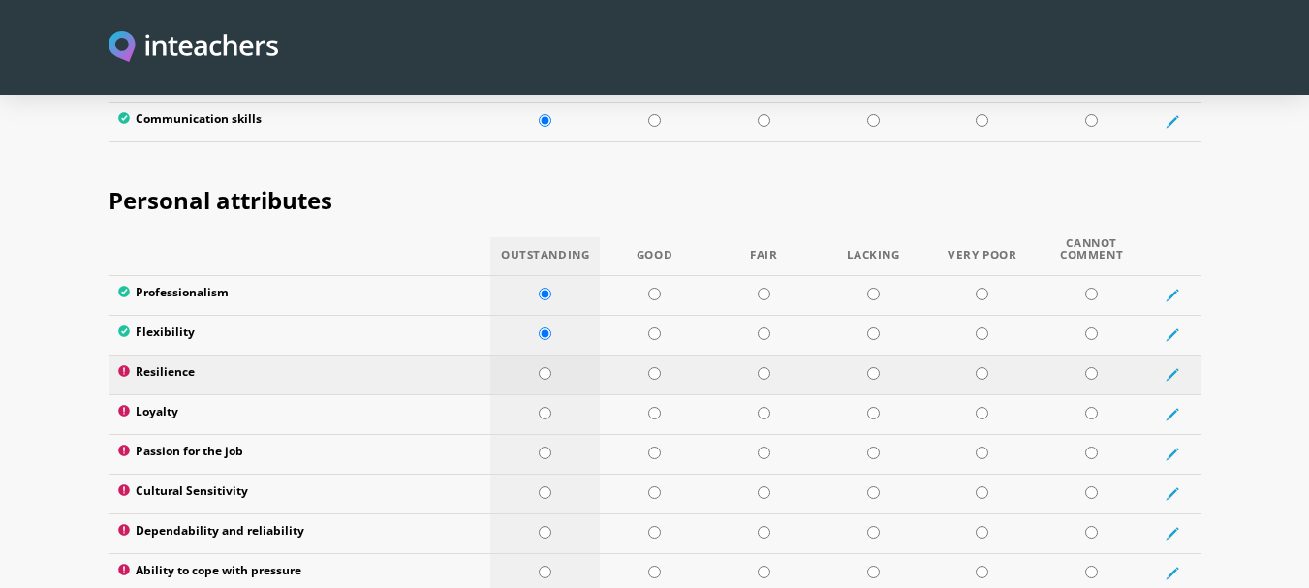
click at [544, 355] on td at bounding box center [544, 375] width 109 height 40
radio input "true"
click at [548, 407] on input "radio" at bounding box center [545, 413] width 13 height 13
radio input "true"
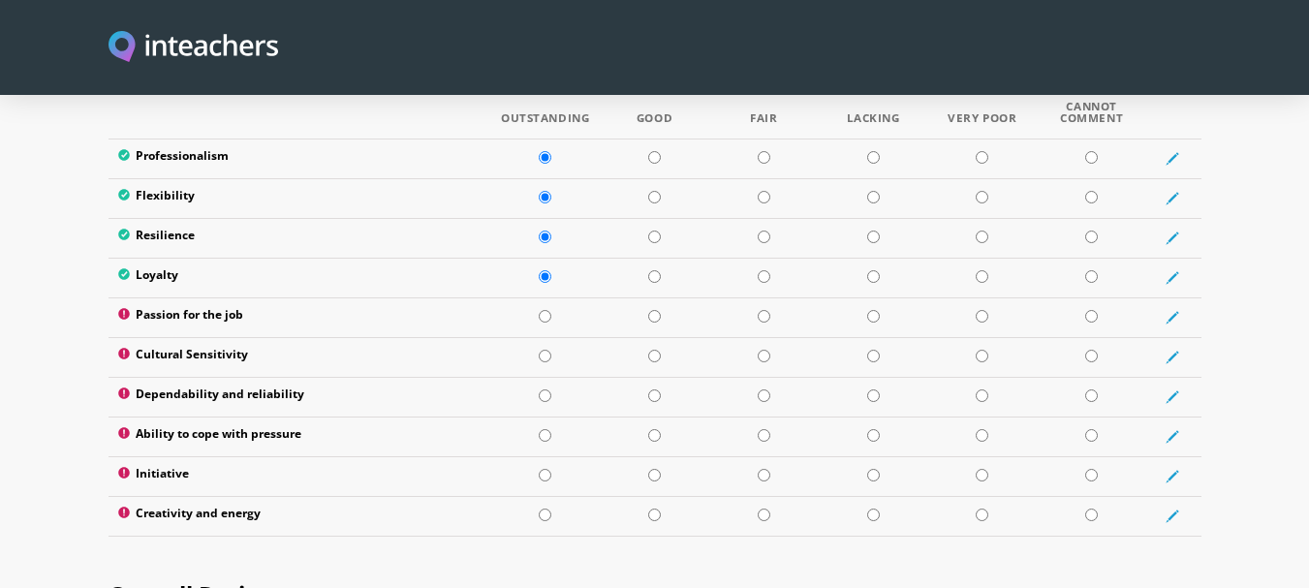
scroll to position [3231, 0]
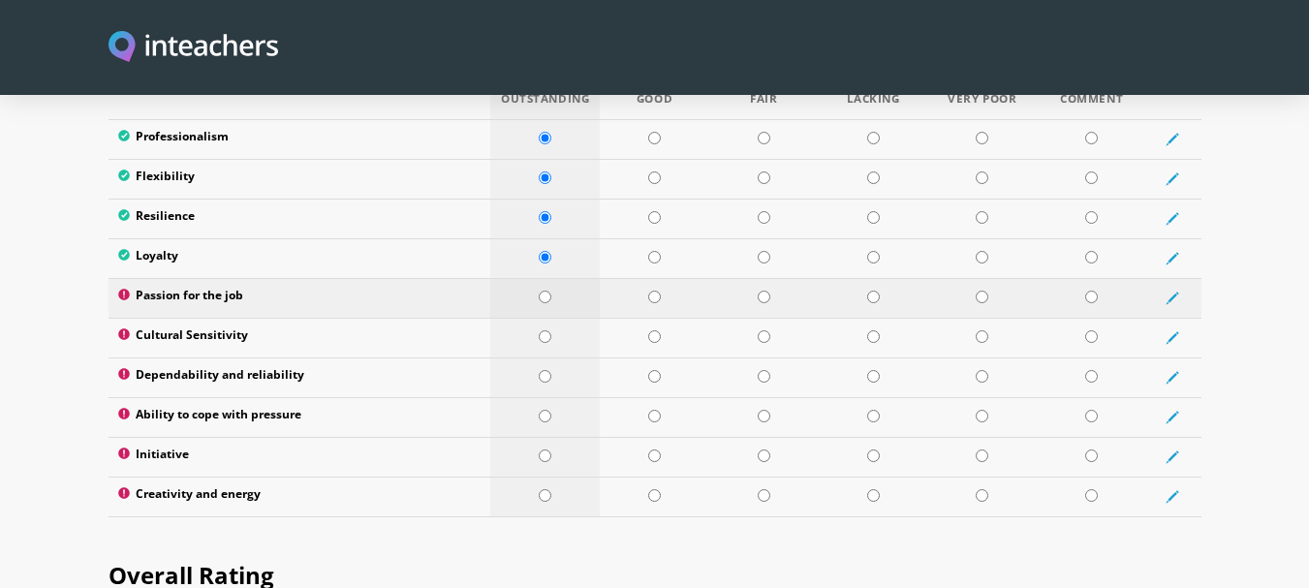
drag, startPoint x: 543, startPoint y: 245, endPoint x: 542, endPoint y: 259, distance: 13.6
click at [542, 291] on input "radio" at bounding box center [545, 297] width 13 height 13
radio input "true"
click at [542, 330] on input "radio" at bounding box center [545, 336] width 13 height 13
radio input "true"
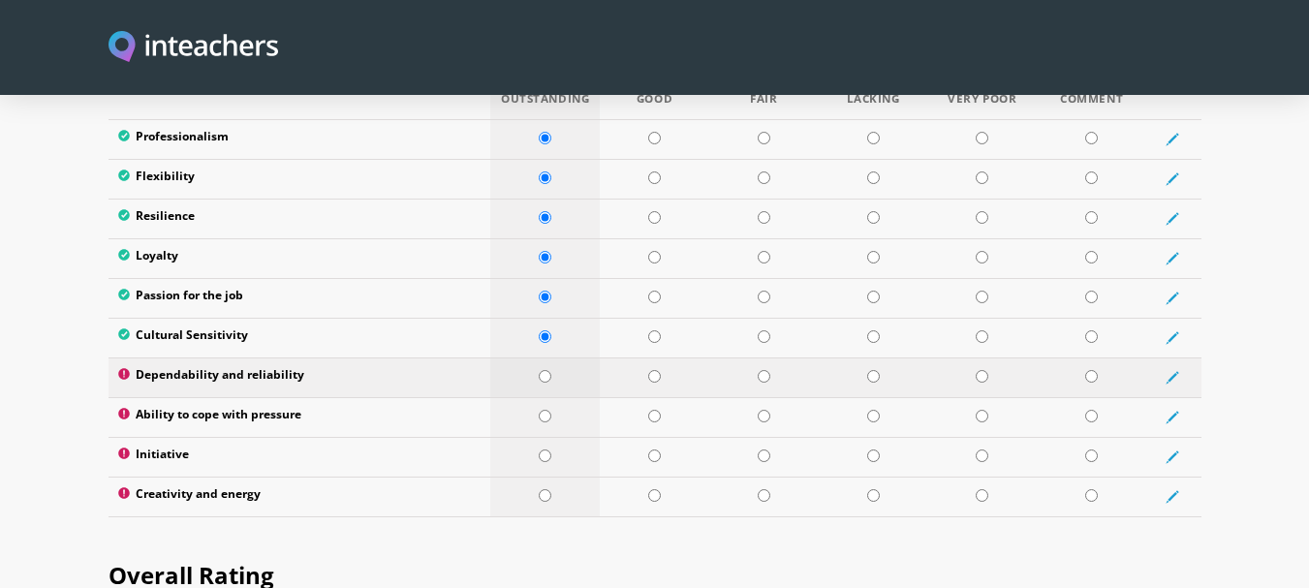
click at [545, 370] on input "radio" at bounding box center [545, 376] width 13 height 13
radio input "true"
click at [544, 410] on input "radio" at bounding box center [545, 416] width 13 height 13
radio input "true"
click at [545, 450] on input "radio" at bounding box center [545, 456] width 13 height 13
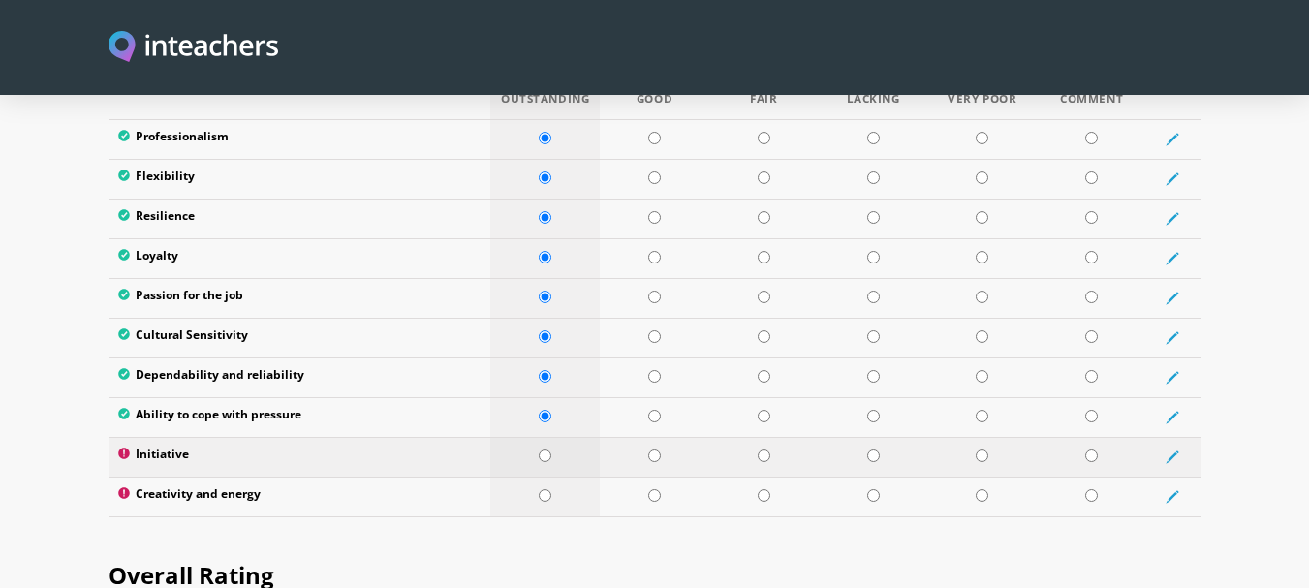
radio input "true"
drag, startPoint x: 547, startPoint y: 440, endPoint x: 557, endPoint y: 428, distance: 15.1
click at [546, 489] on input "radio" at bounding box center [545, 495] width 13 height 13
radio input "true"
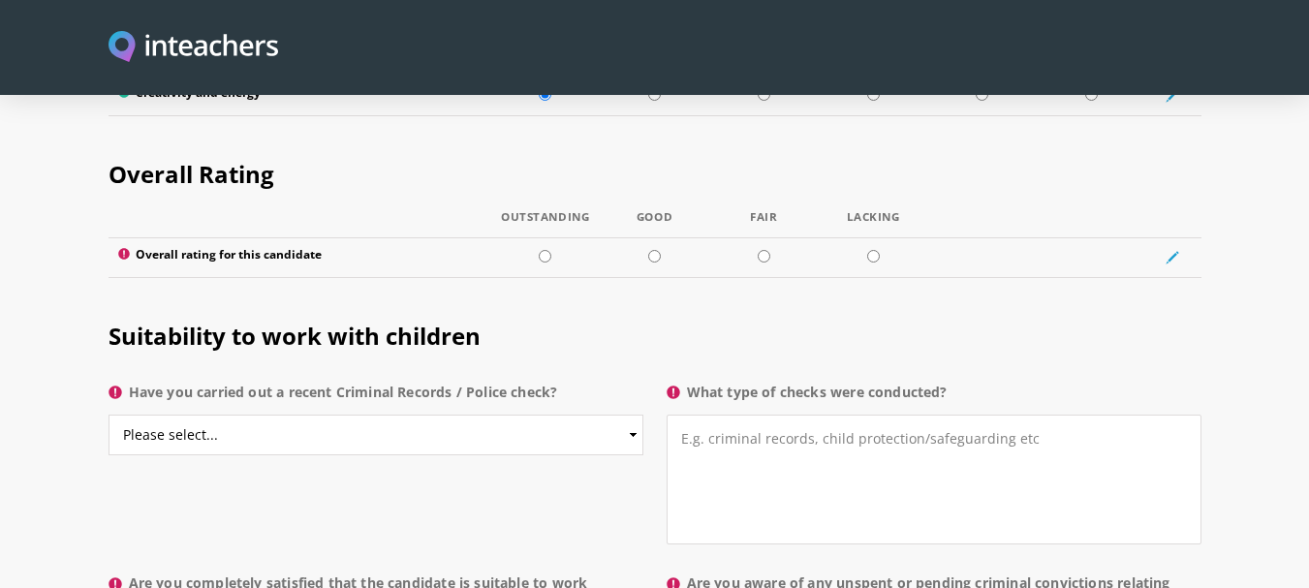
scroll to position [3613, 0]
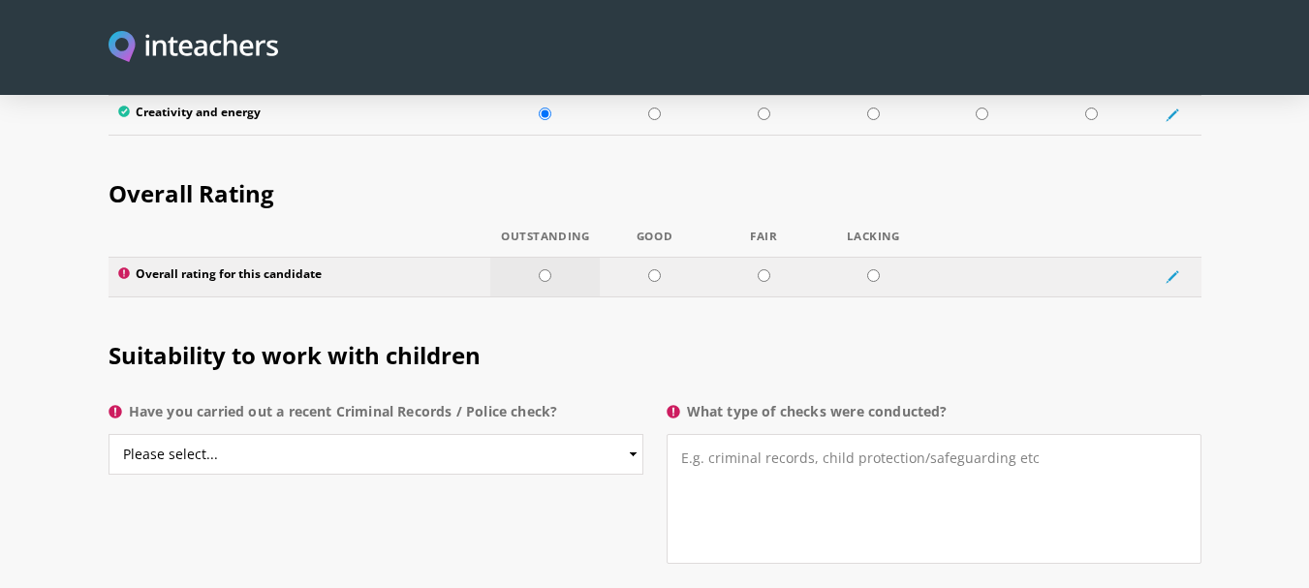
click at [548, 269] on input "radio" at bounding box center [545, 275] width 13 height 13
radio input "true"
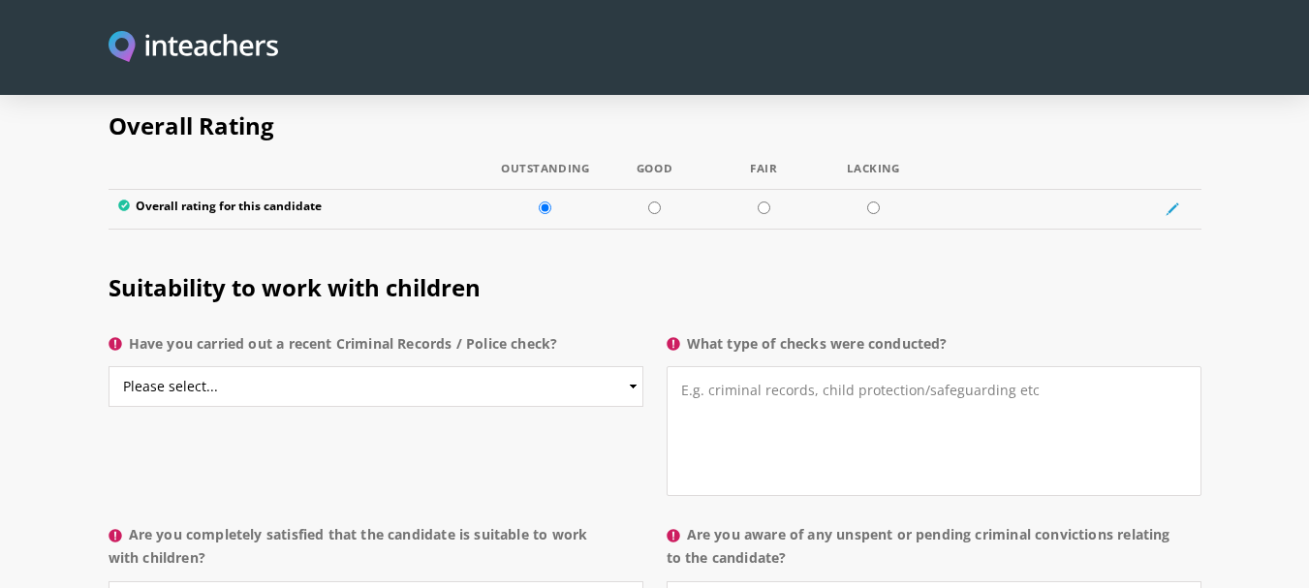
scroll to position [3808, 0]
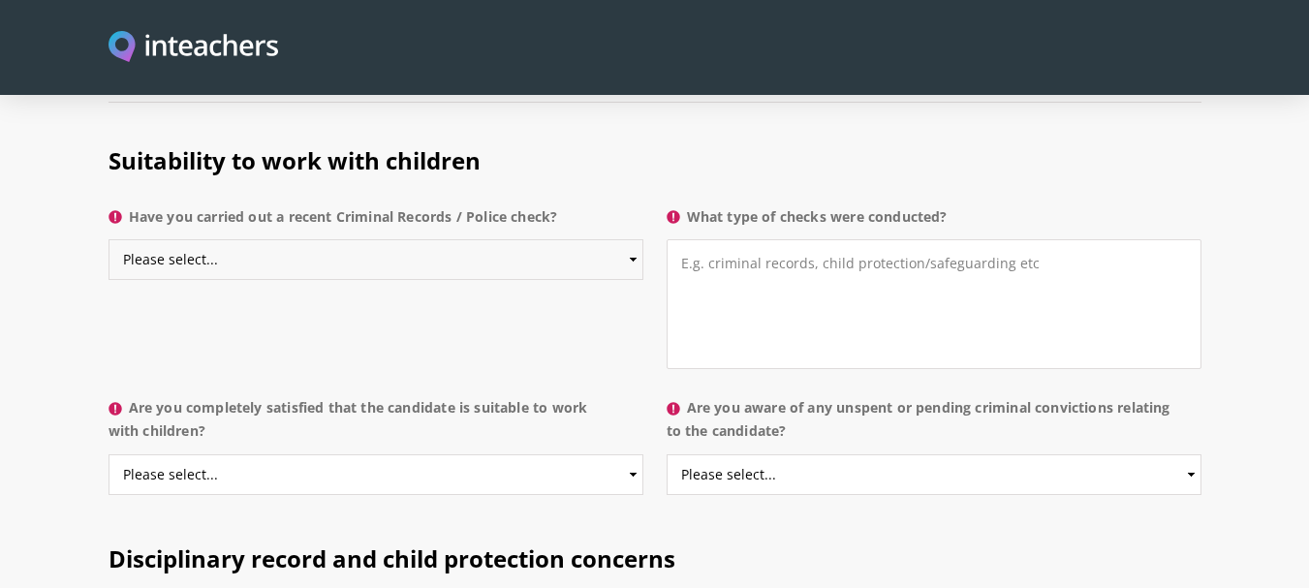
click at [558, 239] on select "Please select... Yes No Do not know" at bounding box center [376, 259] width 535 height 41
select select "No"
click at [109, 239] on select "Please select... Yes No Do not know" at bounding box center [376, 259] width 535 height 41
click at [575, 454] on select "Please select... Yes No Do not know" at bounding box center [376, 474] width 535 height 41
select select "Yes"
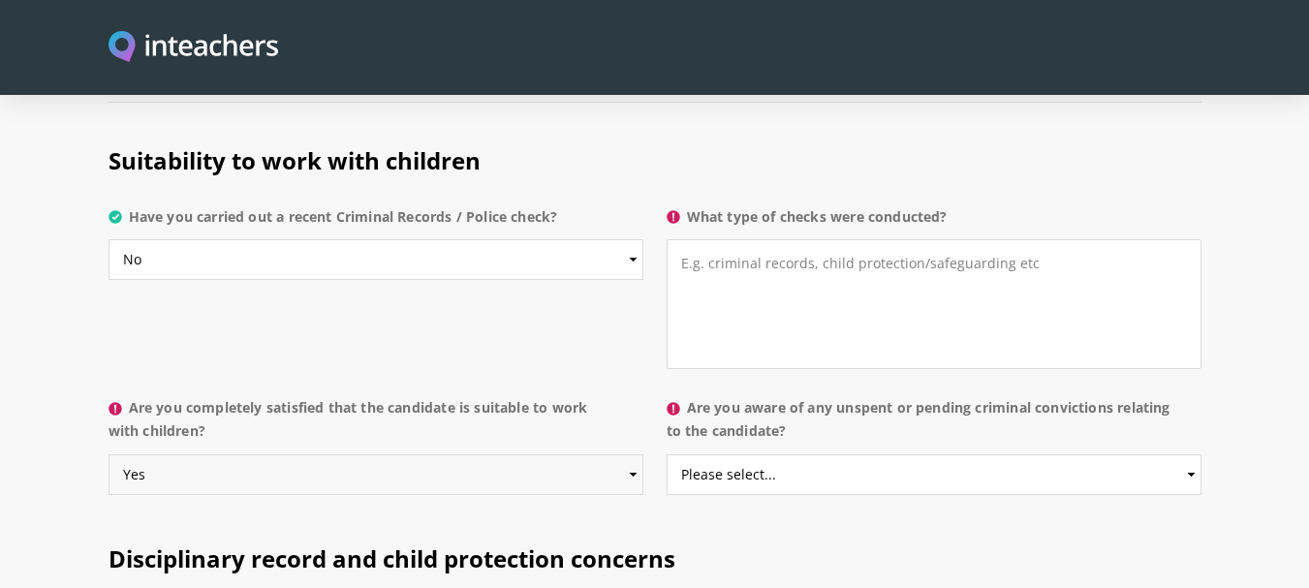
click at [109, 454] on select "Please select... Yes No Do not know" at bounding box center [376, 474] width 535 height 41
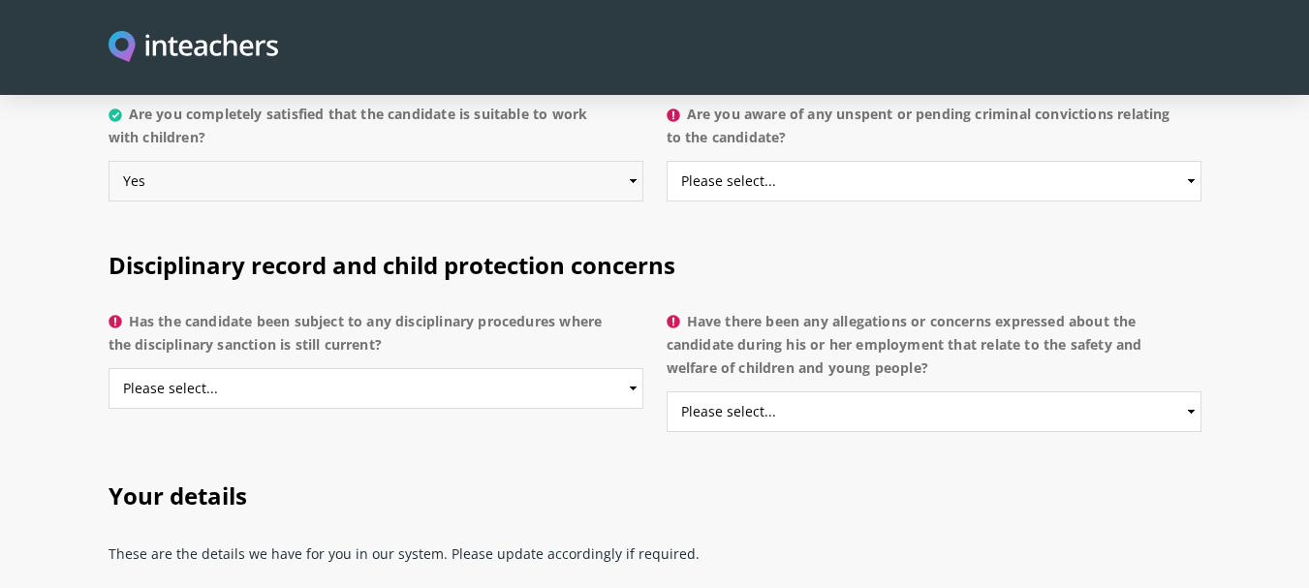
scroll to position [4120, 0]
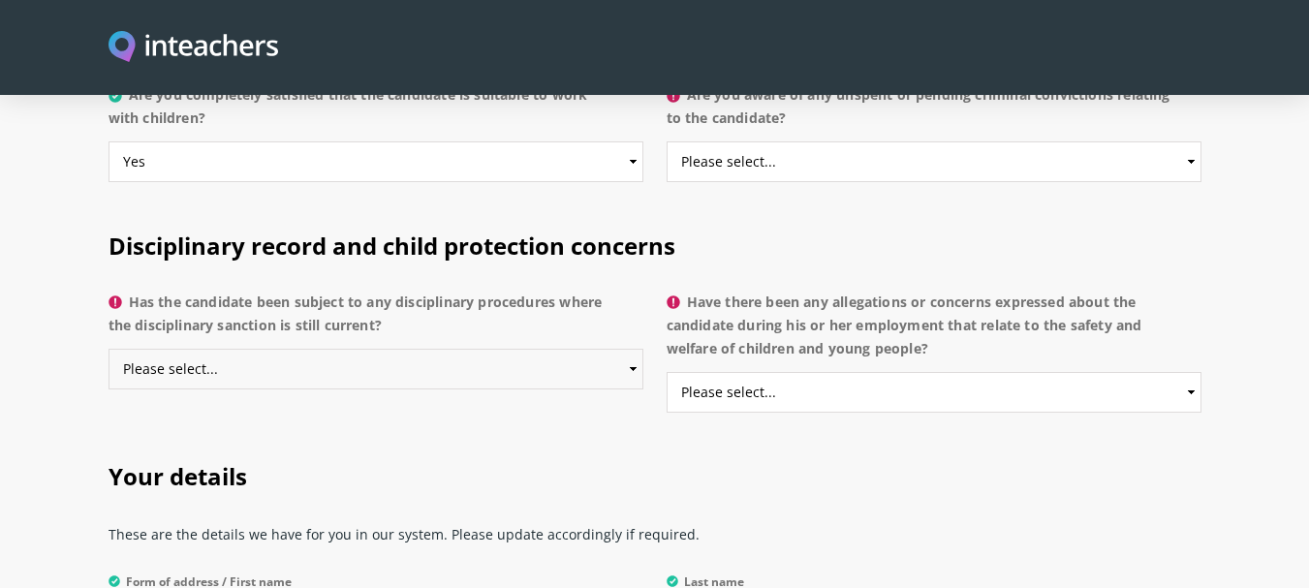
click at [575, 349] on select "Please select... Yes No Do not know" at bounding box center [376, 369] width 535 height 41
select select "No"
click at [109, 349] on select "Please select... Yes No Do not know" at bounding box center [376, 369] width 535 height 41
click at [910, 372] on select "Please select... Yes No Do not know" at bounding box center [934, 392] width 535 height 41
select select "No"
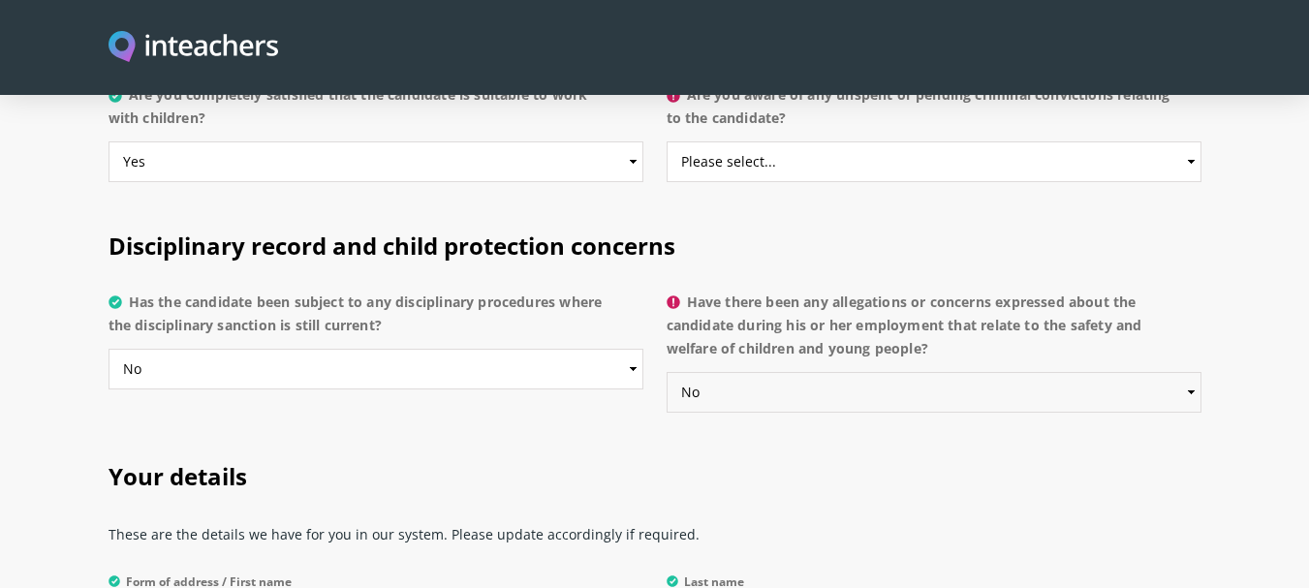
click at [667, 372] on select "Please select... Yes No Do not know" at bounding box center [934, 392] width 535 height 41
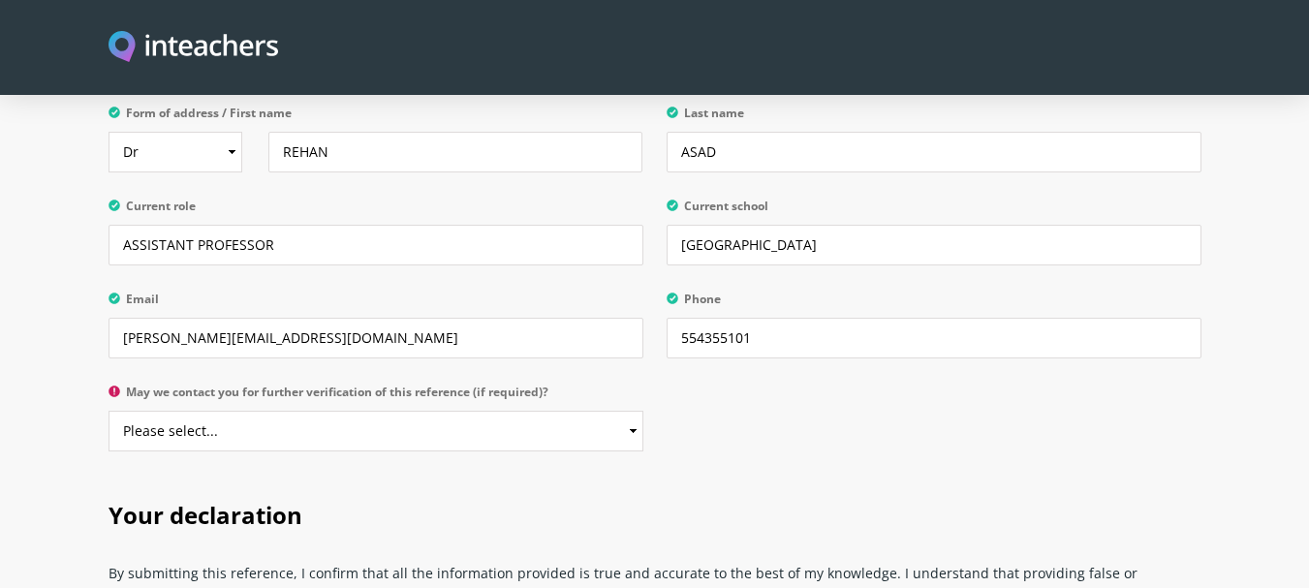
scroll to position [4570, 0]
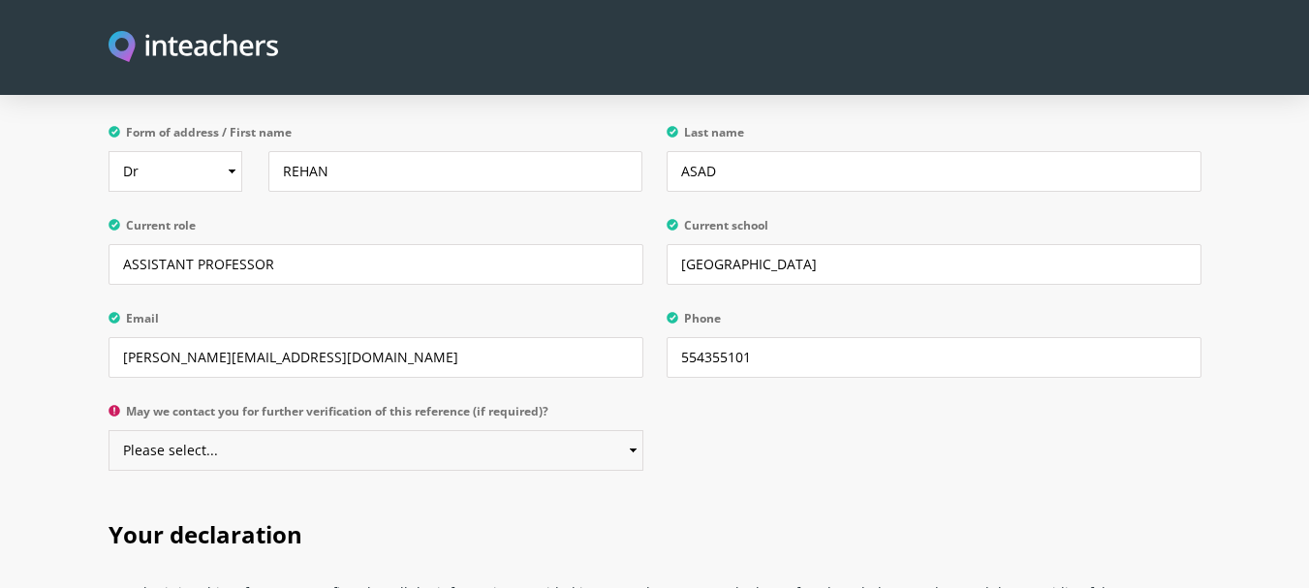
click at [578, 430] on select "Please select... Yes No" at bounding box center [376, 450] width 535 height 41
select select "Yes"
click at [109, 430] on select "Please select... Yes No" at bounding box center [376, 450] width 535 height 41
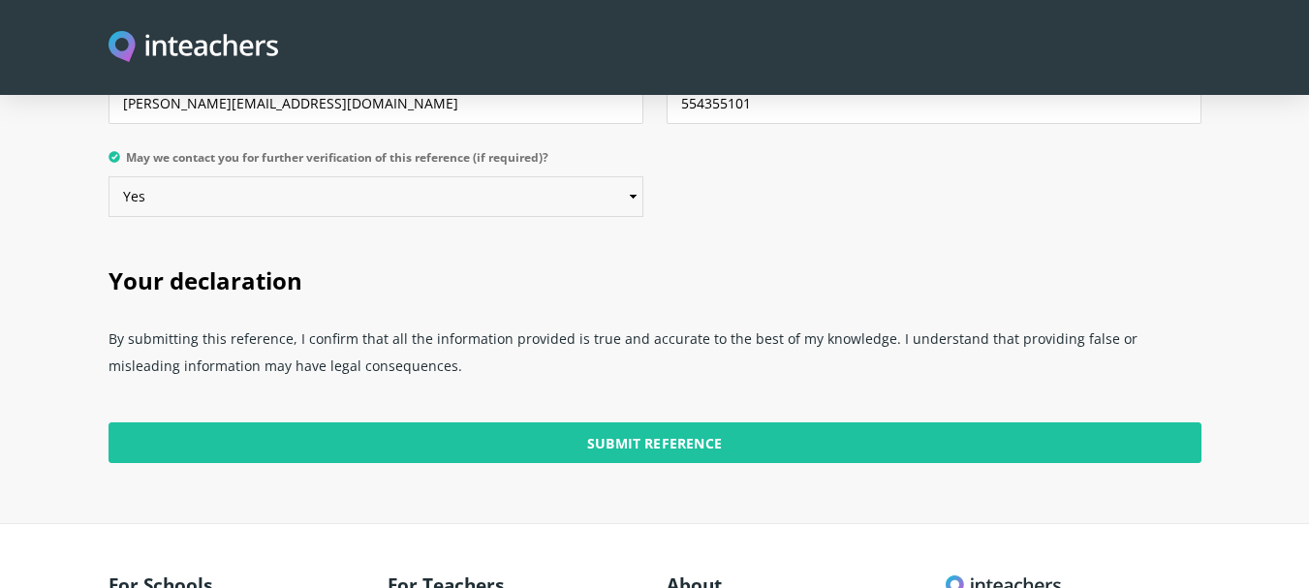
scroll to position [4893, 0]
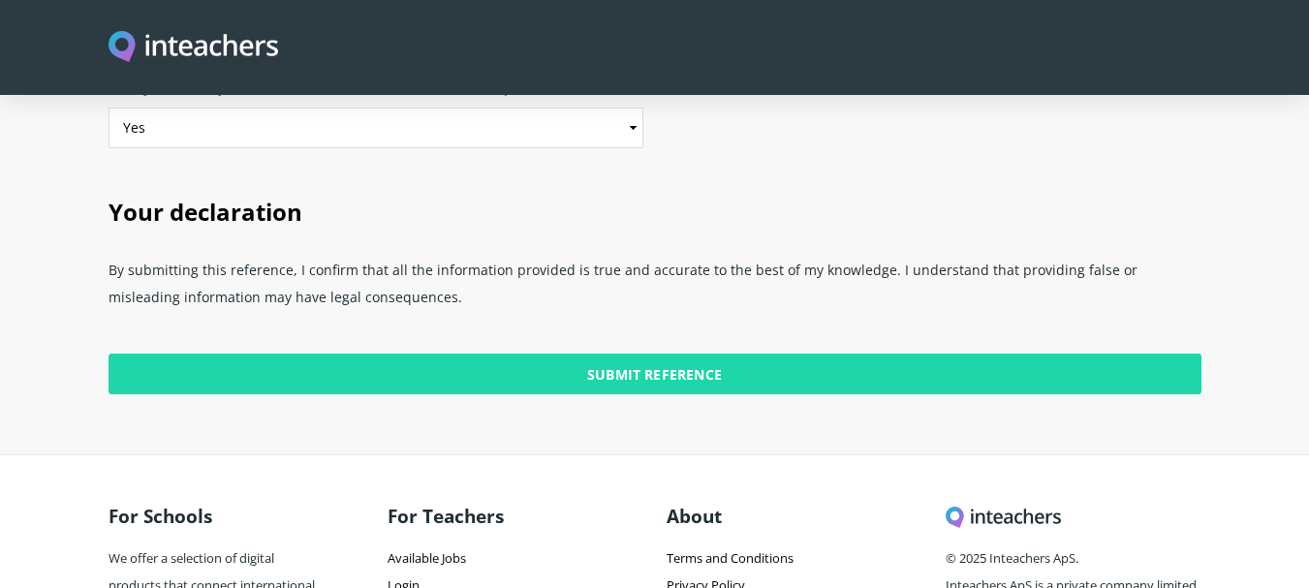
click at [708, 354] on input "Submit Reference" at bounding box center [655, 374] width 1093 height 41
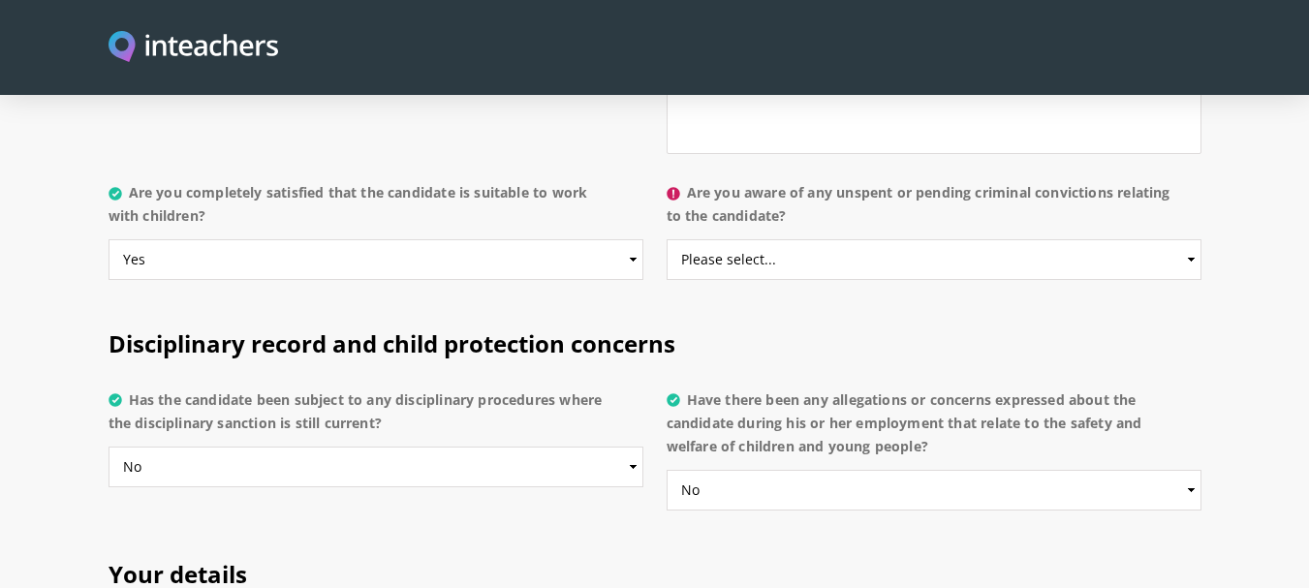
scroll to position [4003, 0]
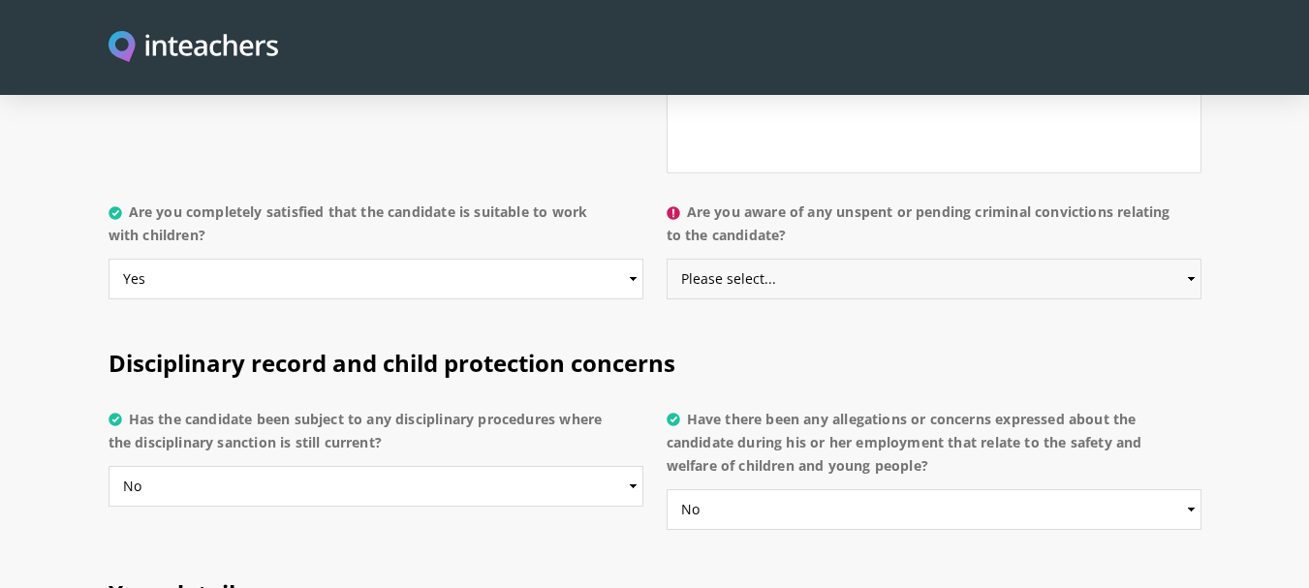
click at [990, 259] on select "Please select... Yes No Do not know" at bounding box center [934, 279] width 535 height 41
select select "Do not know"
click at [667, 259] on select "Please select... Yes No Do not know" at bounding box center [934, 279] width 535 height 41
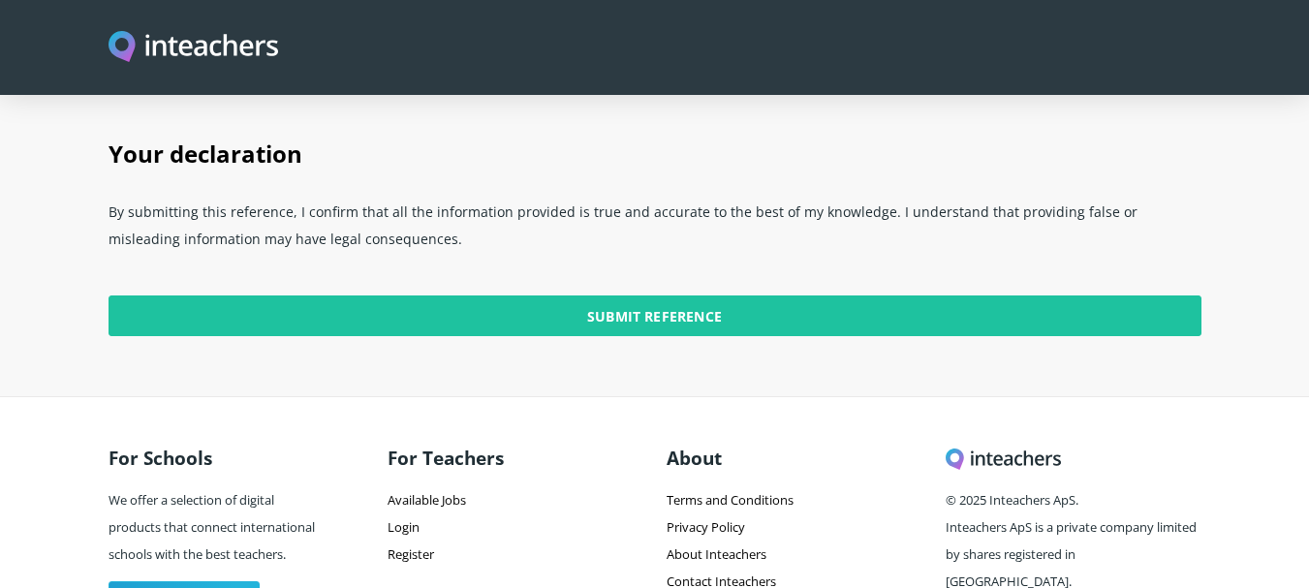
scroll to position [4912, 0]
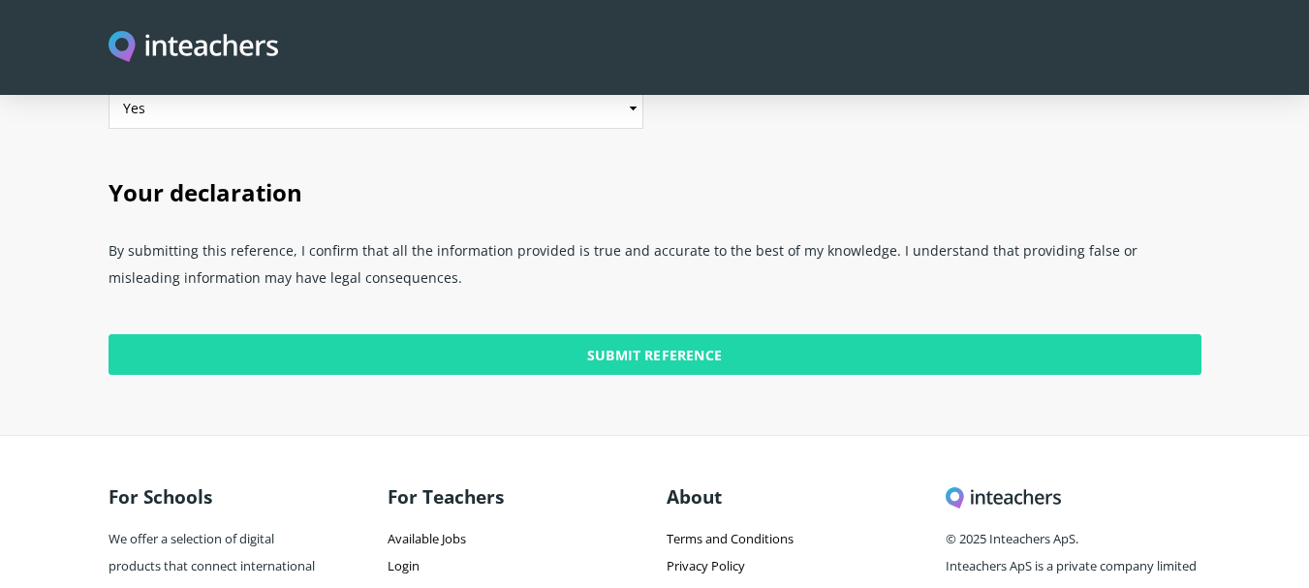
click at [758, 334] on input "Submit Reference" at bounding box center [655, 354] width 1093 height 41
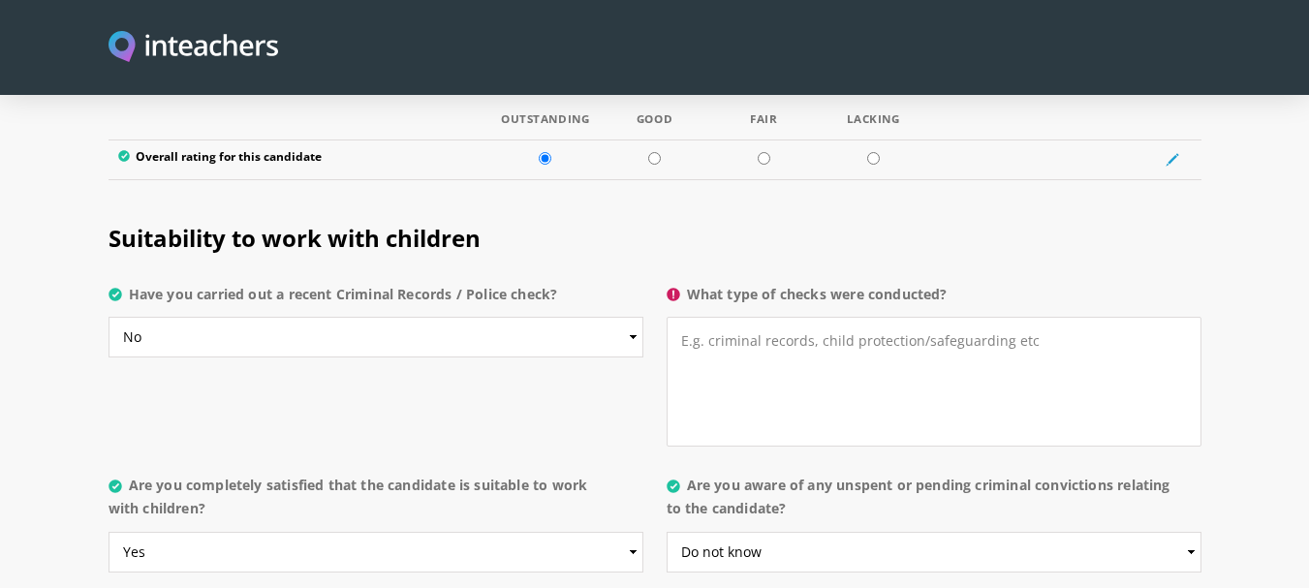
scroll to position [3720, 0]
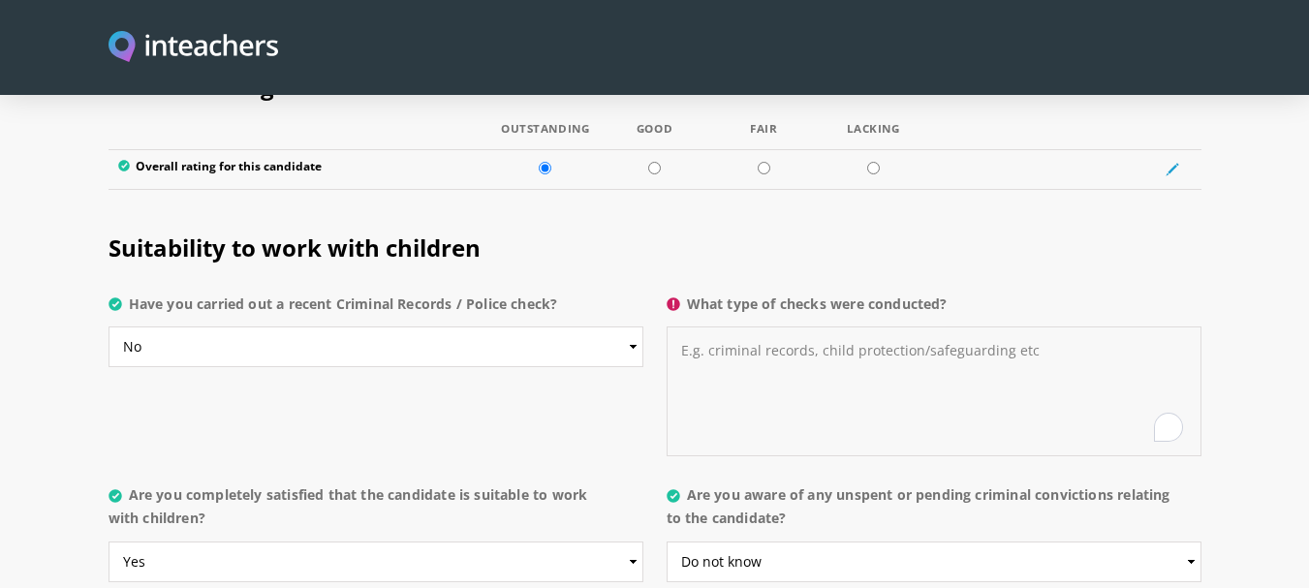
click at [860, 326] on textarea "What type of checks were conducted?" at bounding box center [934, 391] width 535 height 130
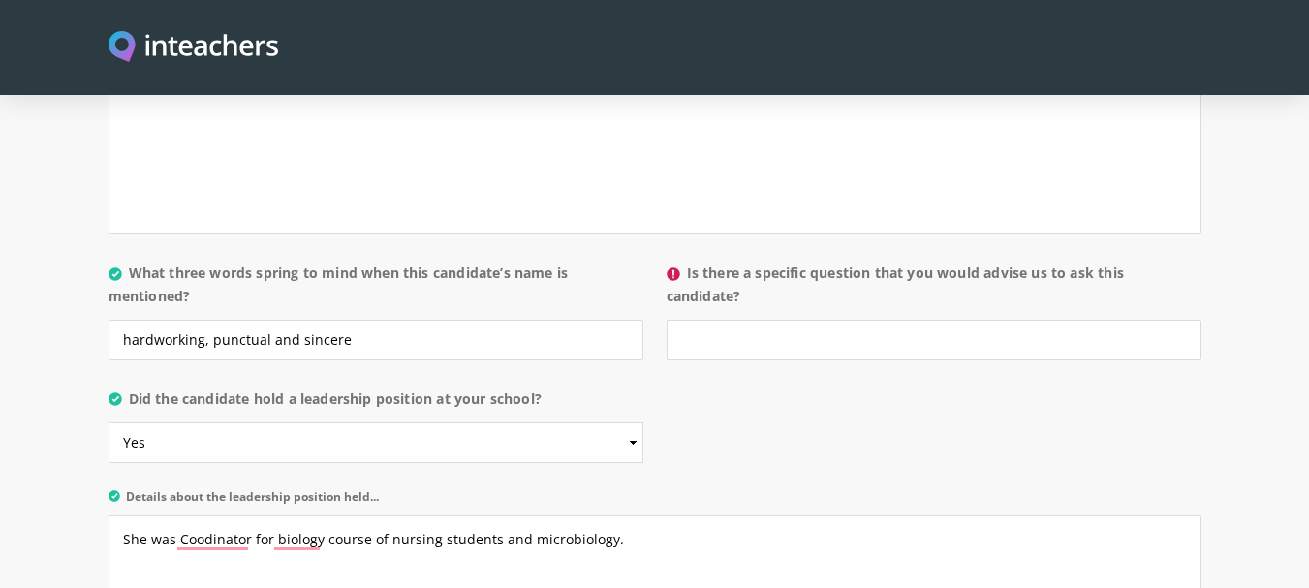
scroll to position [1815, 0]
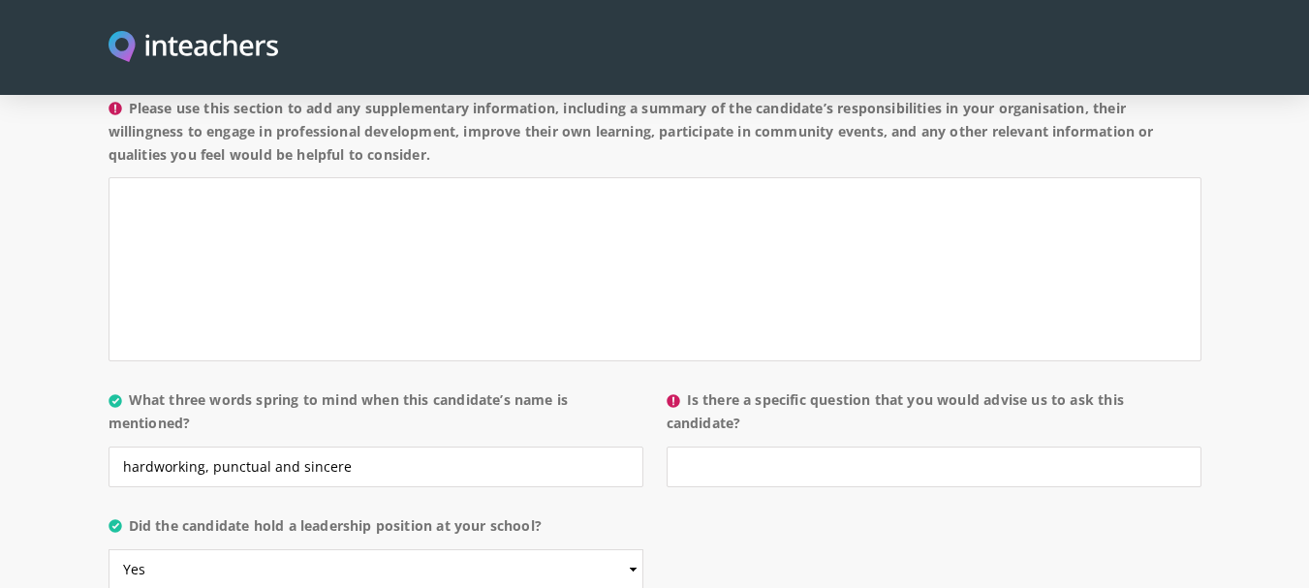
type textarea "NA"
click at [820, 447] on input "Is there a specific question that you would advise us to ask this candidate?" at bounding box center [934, 467] width 535 height 41
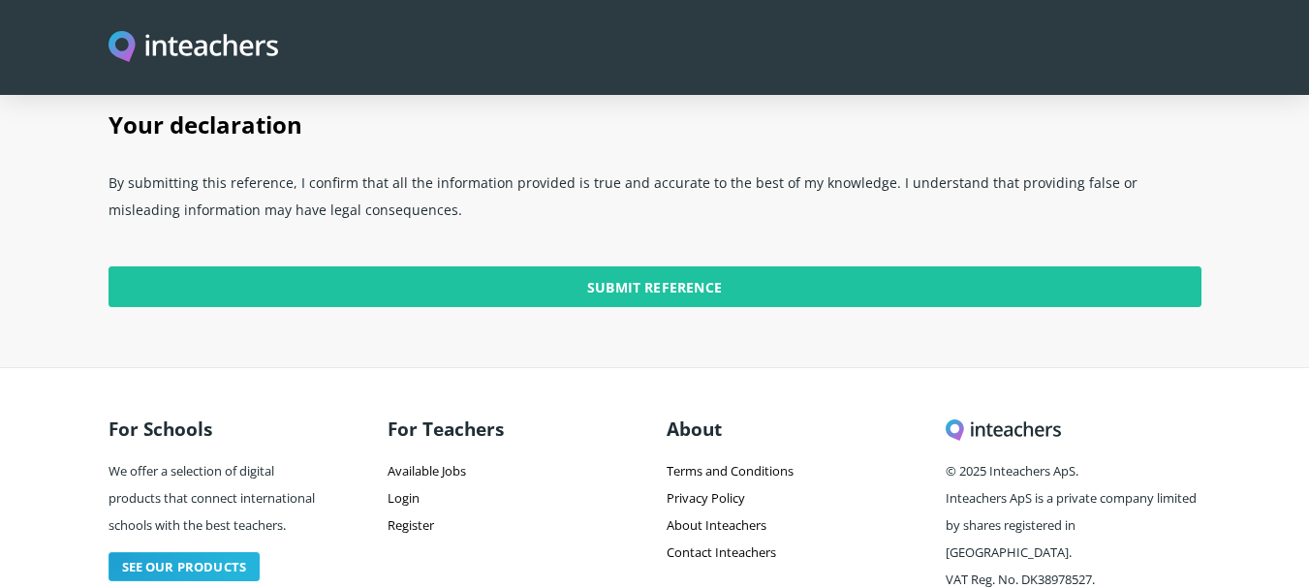
scroll to position [4992, 0]
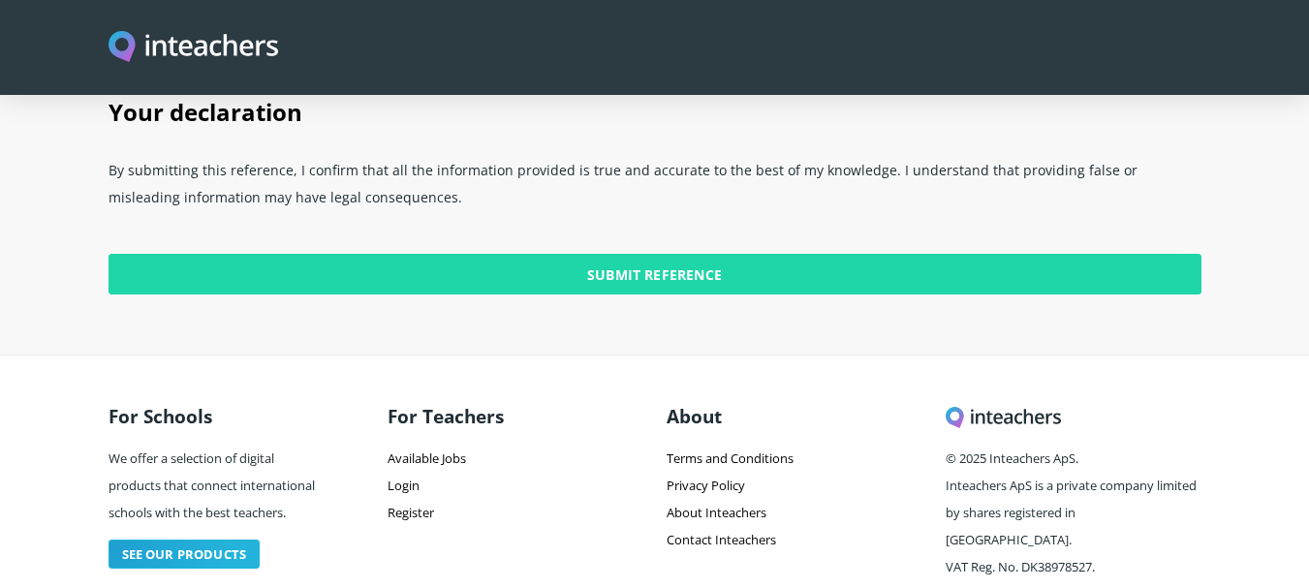
type input "Interactive teaching tips and her reflections"
click at [728, 254] on input "Submit Reference" at bounding box center [655, 274] width 1093 height 41
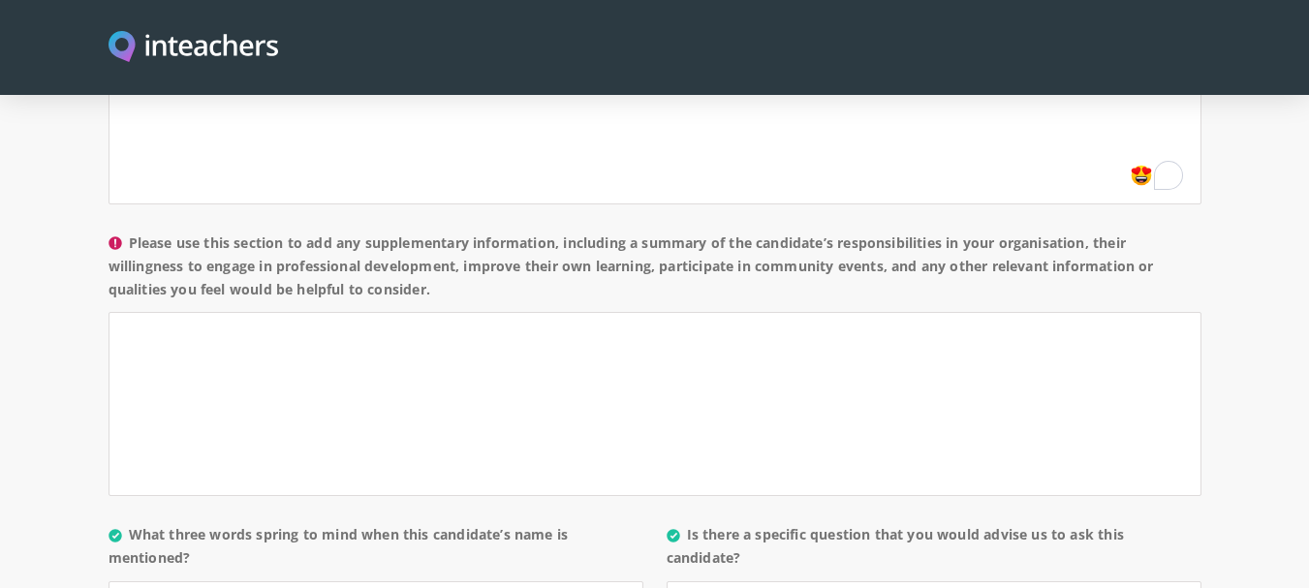
scroll to position [1720, 0]
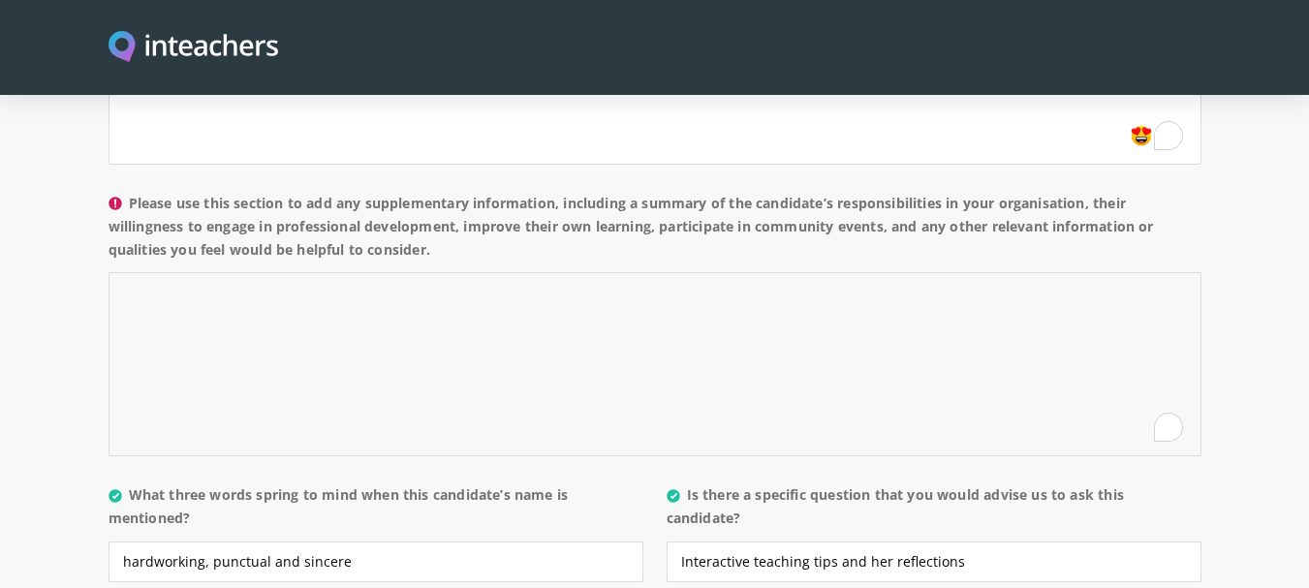
click at [348, 272] on textarea "Please use this section to add any supplementary information, including a summa…" at bounding box center [655, 364] width 1093 height 184
type textarea "W"
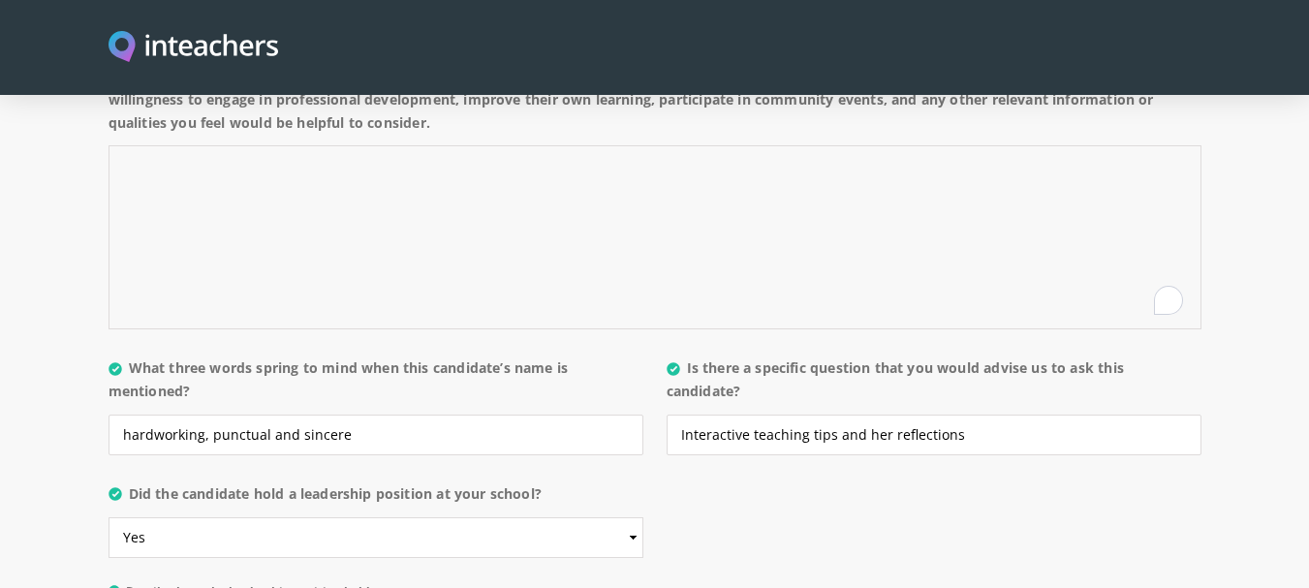
scroll to position [2150, 0]
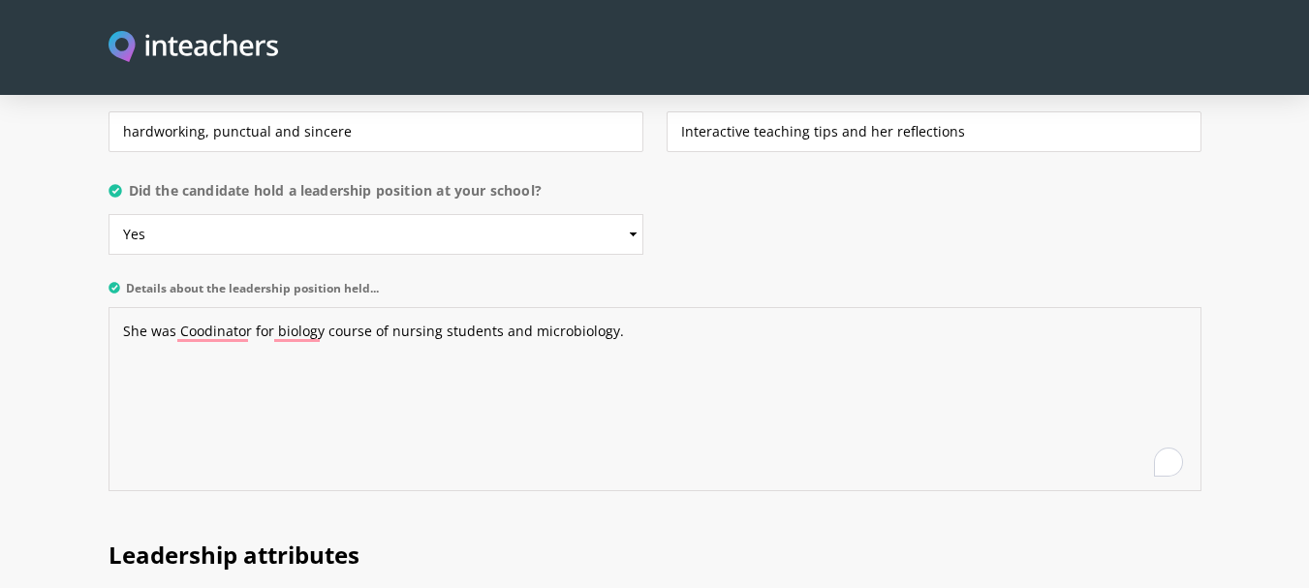
drag, startPoint x: 625, startPoint y: 279, endPoint x: 86, endPoint y: 299, distance: 539.1
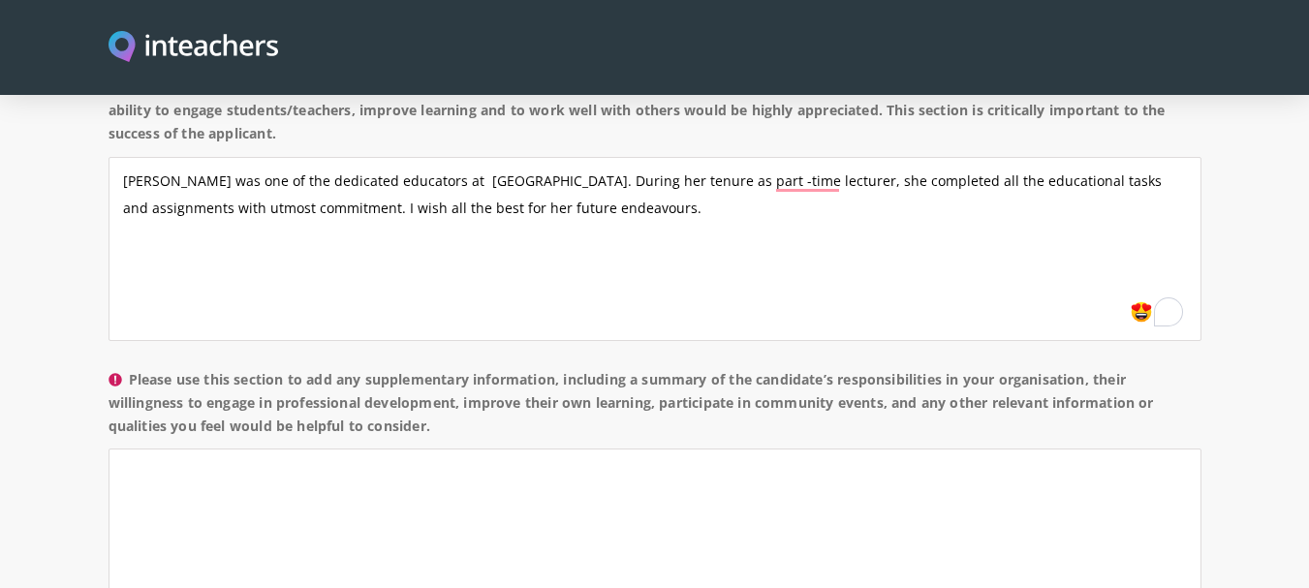
scroll to position [1691, 0]
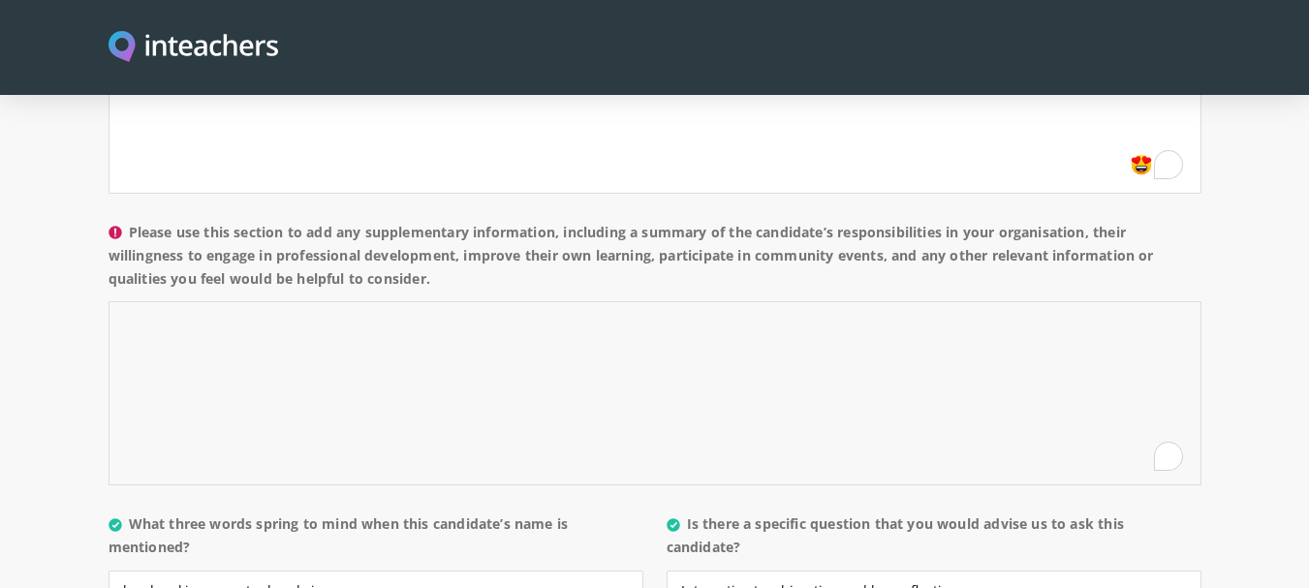
click at [323, 301] on textarea "Please use this section to add any supplementary information, including a summa…" at bounding box center [655, 393] width 1093 height 184
paste textarea "She was Coodinator for biology course of nursing students and microbiology."
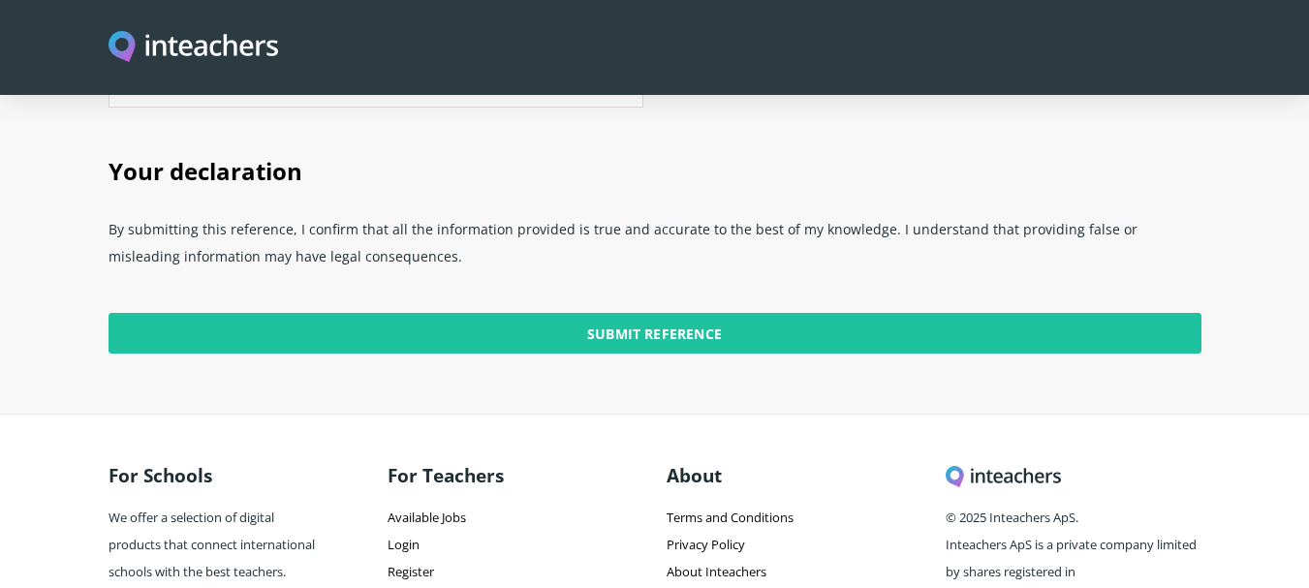
scroll to position [4992, 0]
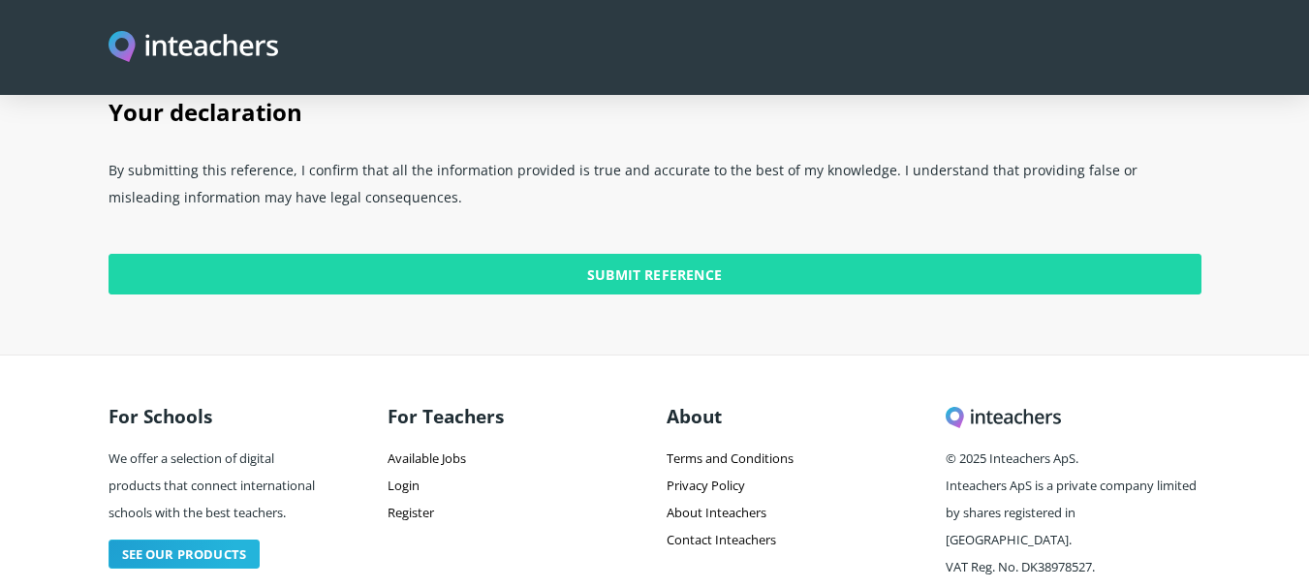
type textarea "She was Coodinator for biology course of nursing students and microbiology."
click at [642, 254] on input "Submit Reference" at bounding box center [655, 274] width 1093 height 41
